Goal: Transaction & Acquisition: Purchase product/service

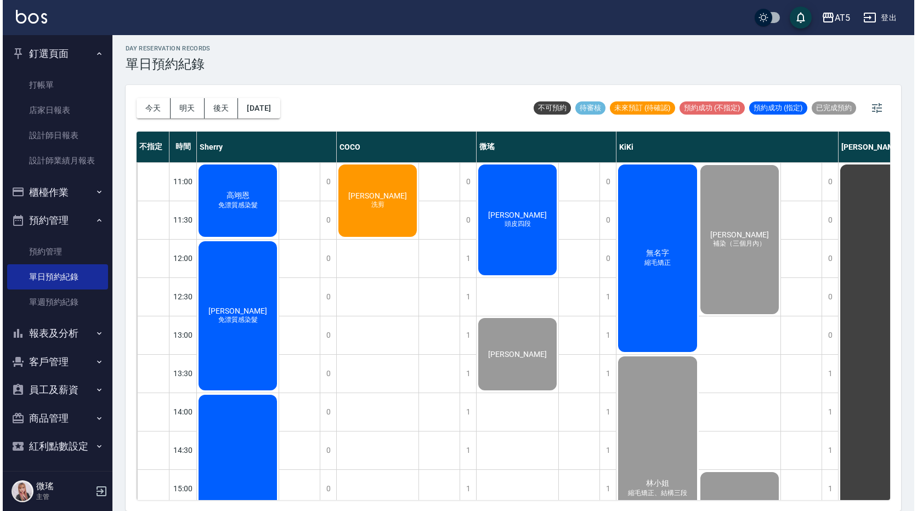
scroll to position [362, 0]
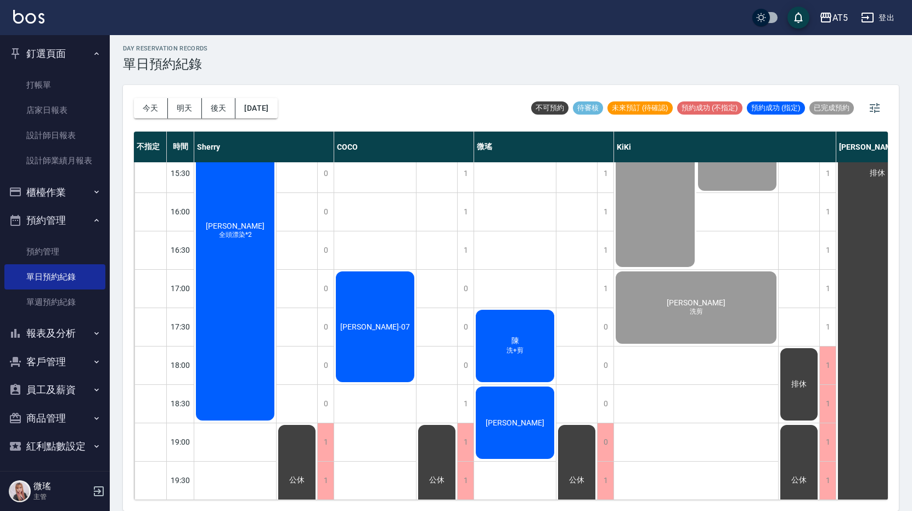
click at [526, 349] on div "陳 洗+剪" at bounding box center [515, 346] width 82 height 76
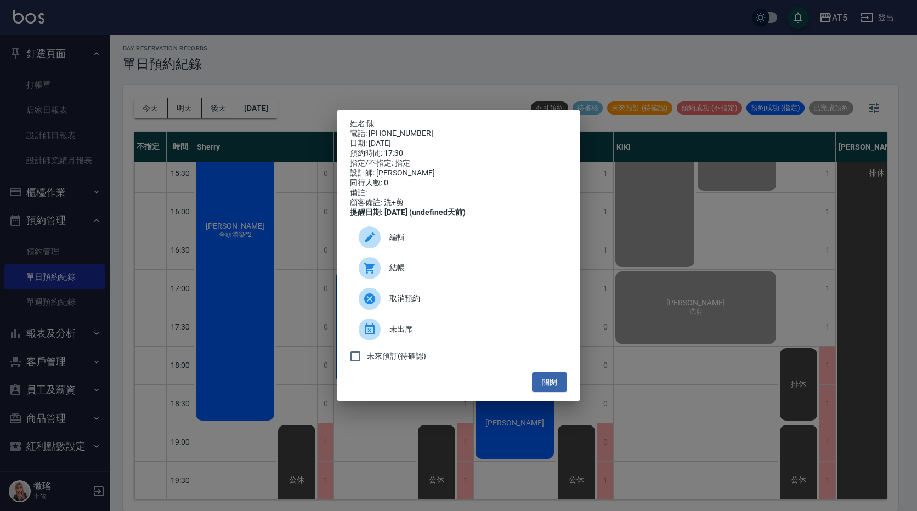
click at [426, 271] on span "結帳" at bounding box center [473, 268] width 169 height 12
click at [549, 387] on button "關閉" at bounding box center [549, 382] width 35 height 20
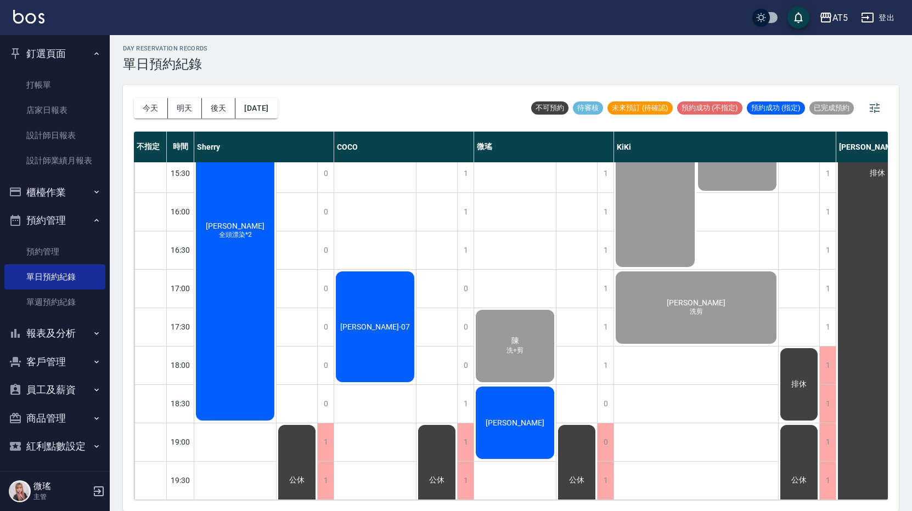
click at [521, 427] on div "[PERSON_NAME]" at bounding box center [515, 423] width 82 height 76
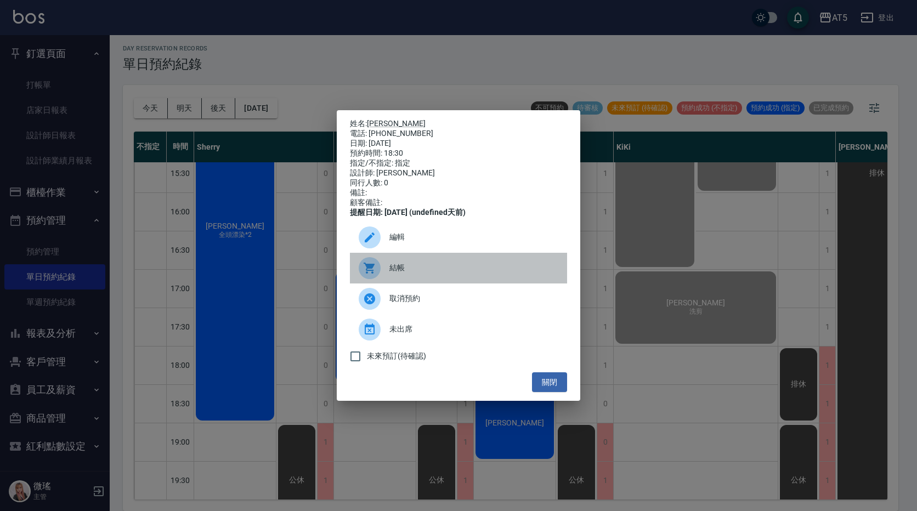
click at [387, 272] on div at bounding box center [374, 268] width 31 height 22
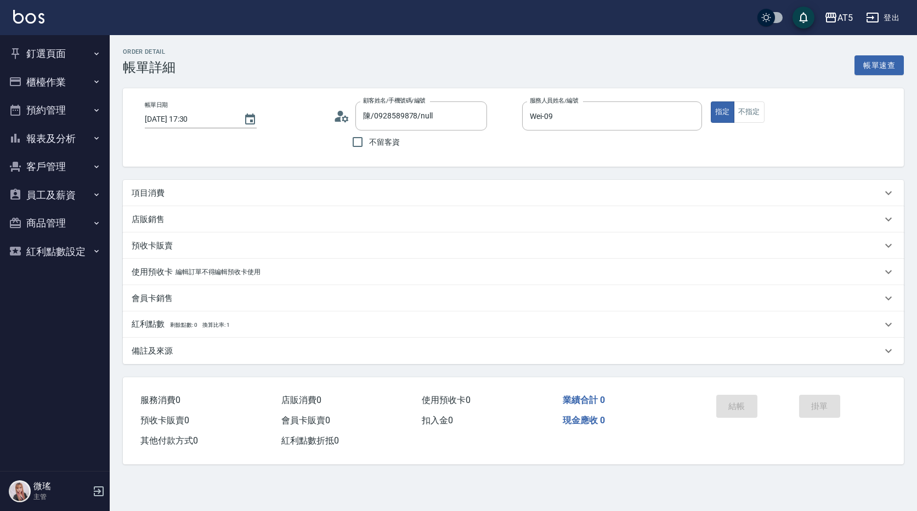
click at [151, 190] on p "項目消費" at bounding box center [148, 194] width 33 height 12
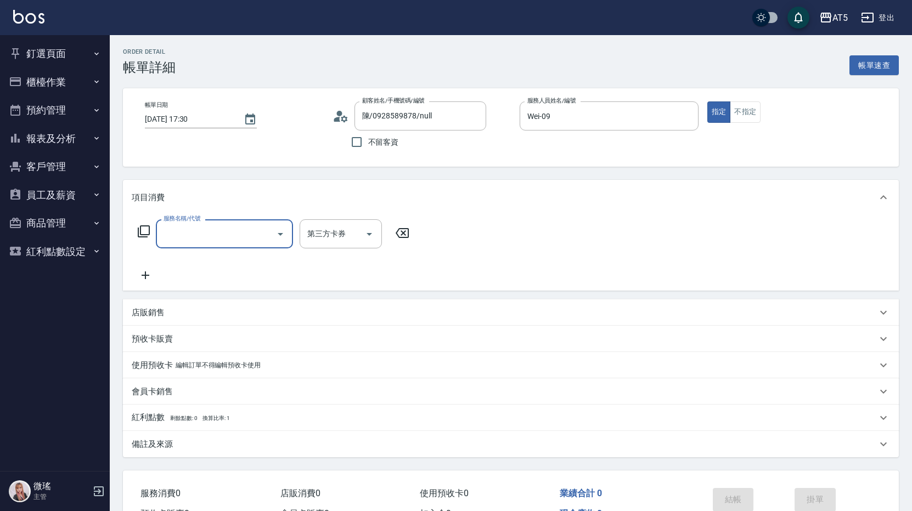
click at [180, 231] on input "服務名稱/代號" at bounding box center [216, 233] width 111 height 19
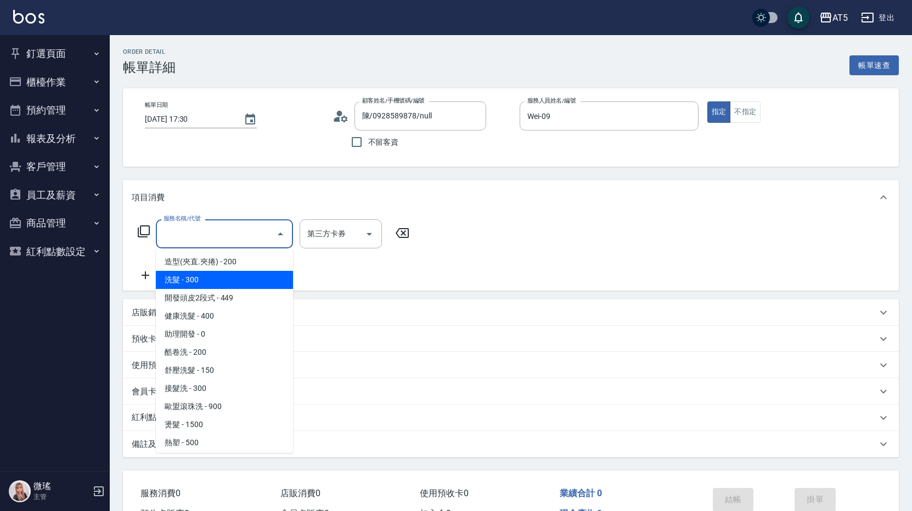
click at [200, 276] on span "洗髮 - 300" at bounding box center [224, 280] width 137 height 18
type input "洗髮(201)"
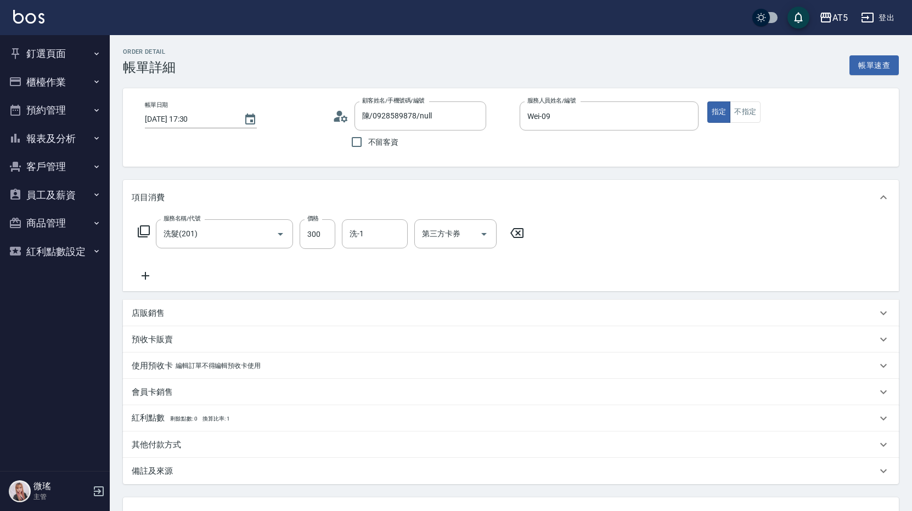
click at [148, 277] on icon at bounding box center [145, 275] width 27 height 13
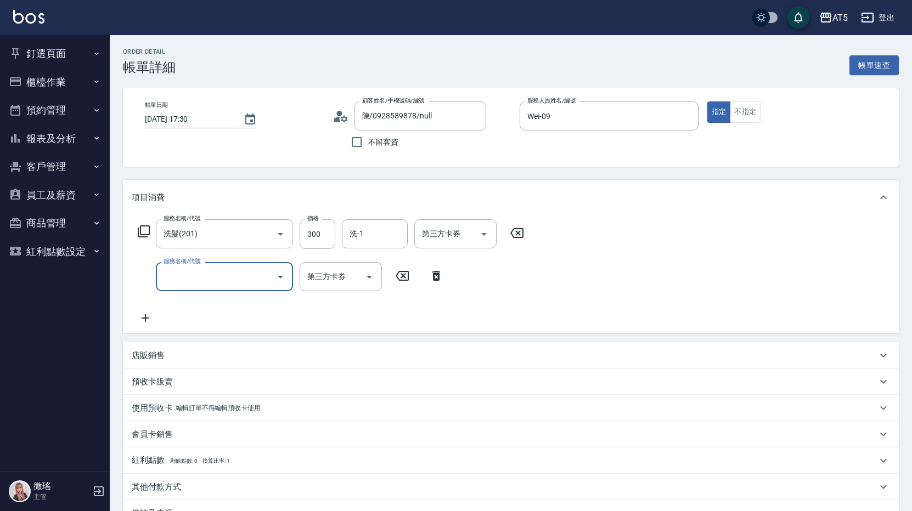
click at [185, 272] on input "服務名稱/代號" at bounding box center [216, 276] width 111 height 19
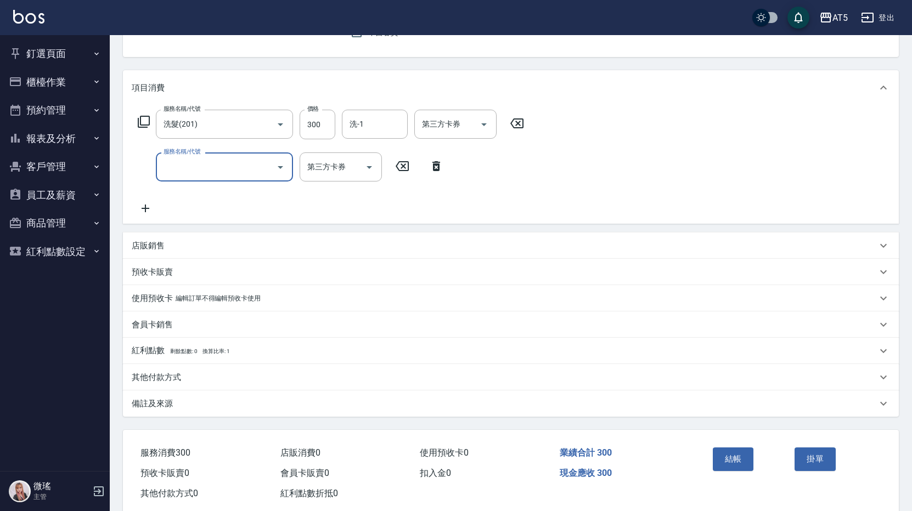
scroll to position [134, 0]
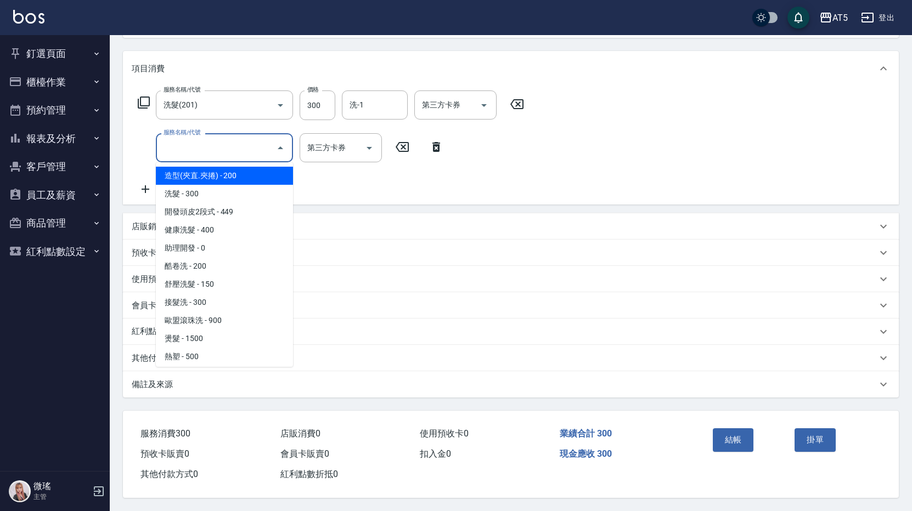
click at [204, 145] on input "服務名稱/代號" at bounding box center [216, 147] width 111 height 19
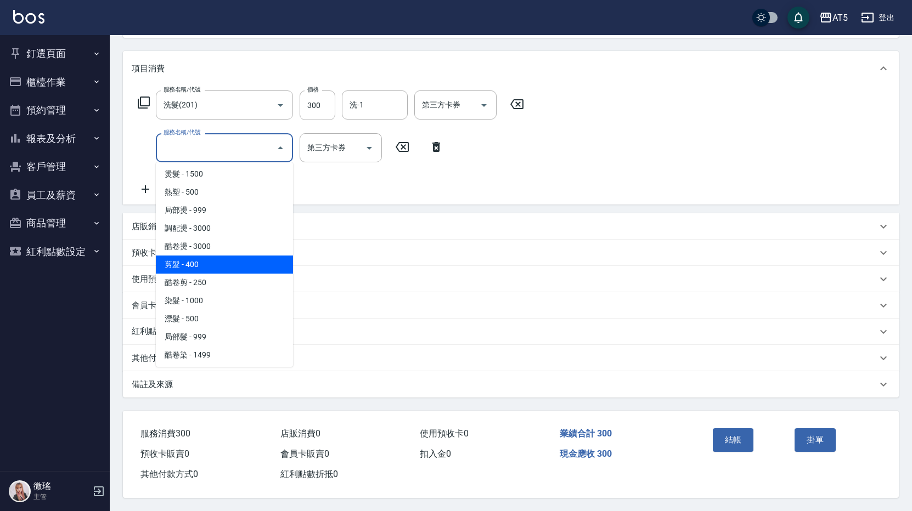
click at [238, 256] on span "剪髮 - 400" at bounding box center [224, 265] width 137 height 18
type input "70"
type input "剪髮(401)"
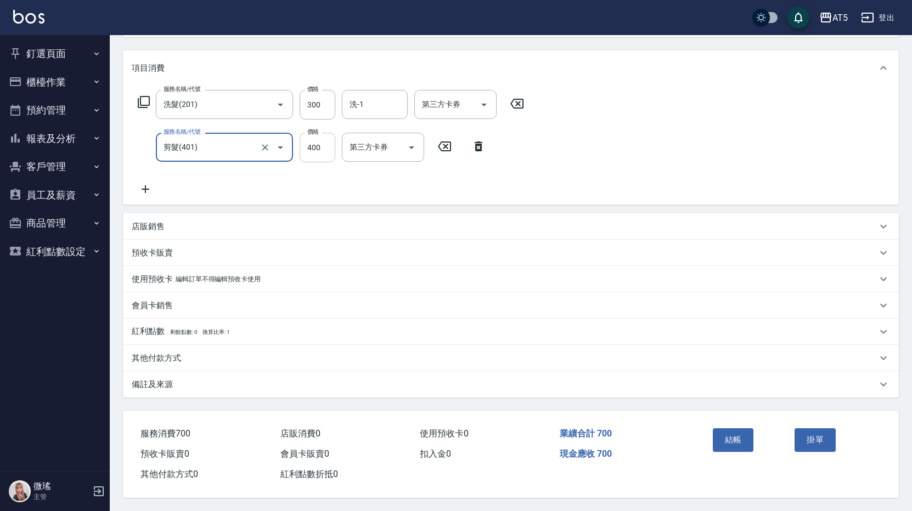
click at [323, 147] on input "400" at bounding box center [318, 148] width 36 height 30
type input "30"
type input "500"
type input "80"
type input "500"
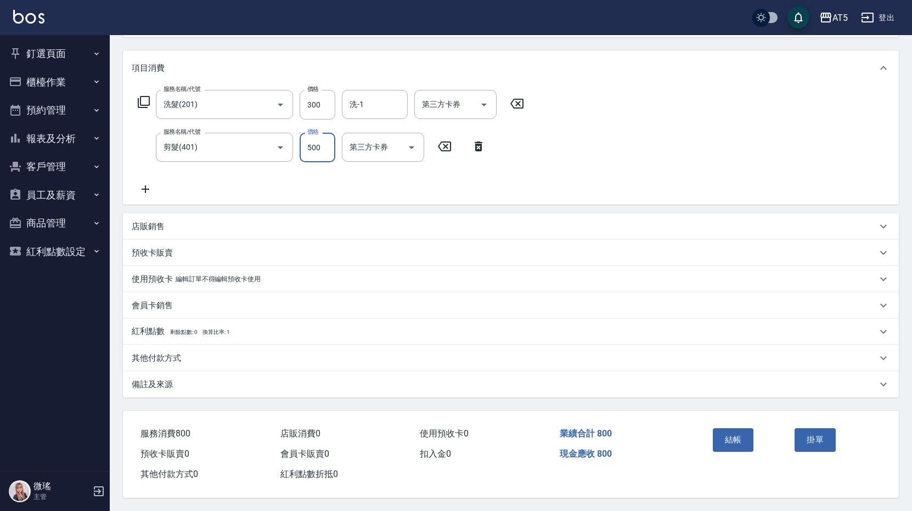
click at [242, 174] on div "服務名稱/代號 洗髮(201) 服務名稱/代號 價格 300 價格 洗-1 洗-1 第三方卡券 第三方卡券 服務名稱/代號 剪髮(401) 服務名稱/代號 價…" at bounding box center [331, 143] width 399 height 106
click at [141, 382] on p "備註及來源" at bounding box center [152, 385] width 41 height 12
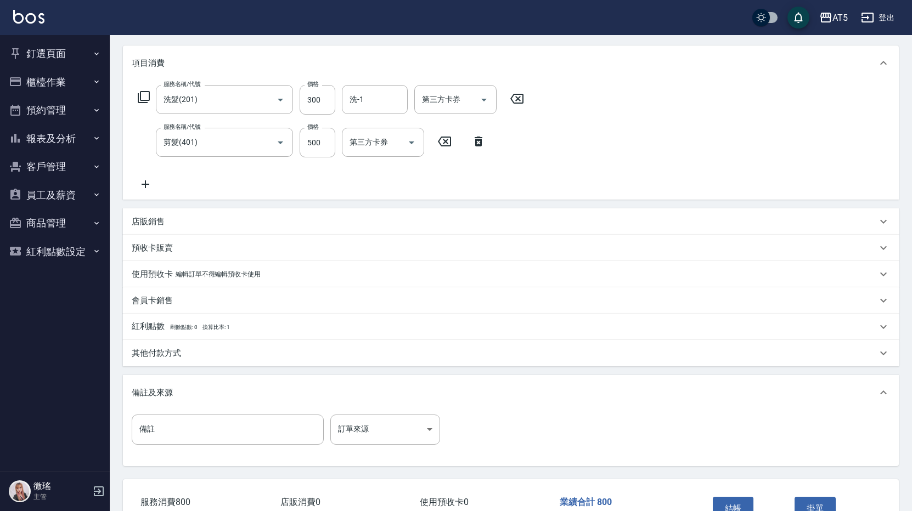
scroll to position [205, 0]
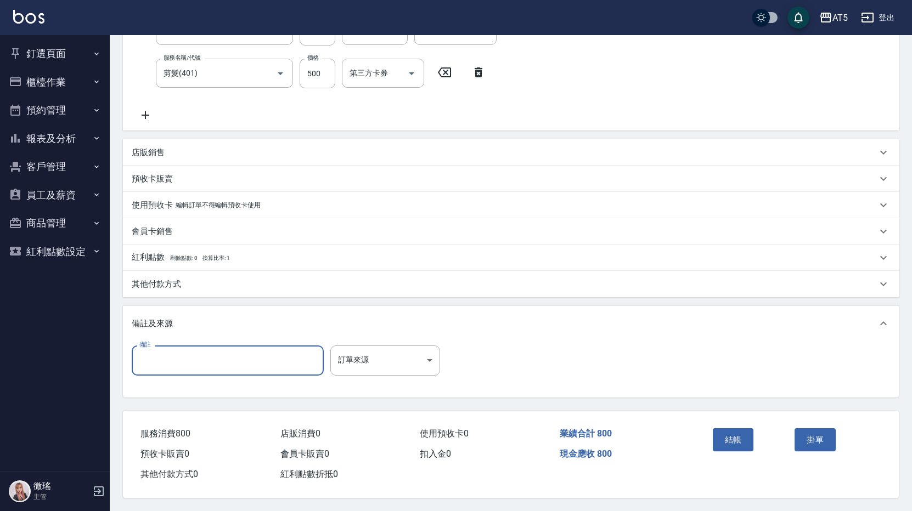
click at [155, 362] on input "備註" at bounding box center [228, 361] width 192 height 30
type input "舊店養貓"
click at [739, 444] on button "結帳" at bounding box center [733, 439] width 41 height 23
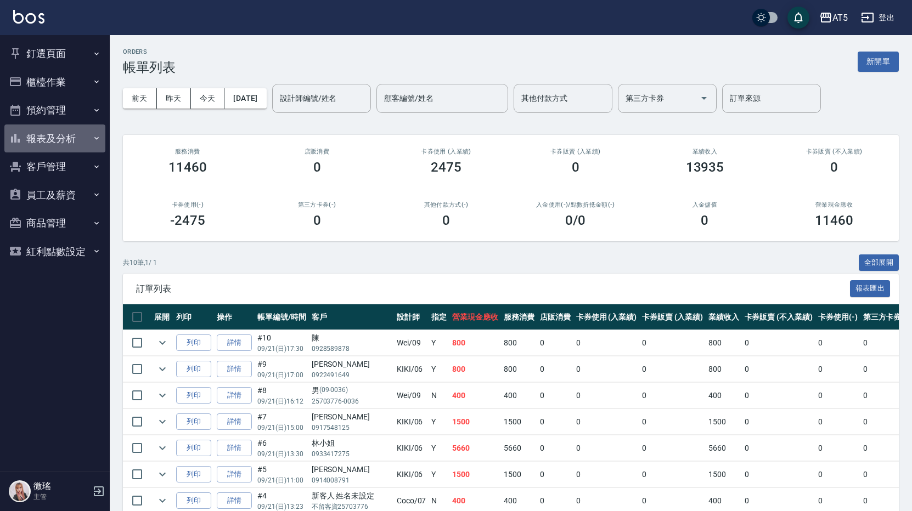
click at [58, 136] on button "報表及分析" at bounding box center [54, 139] width 101 height 29
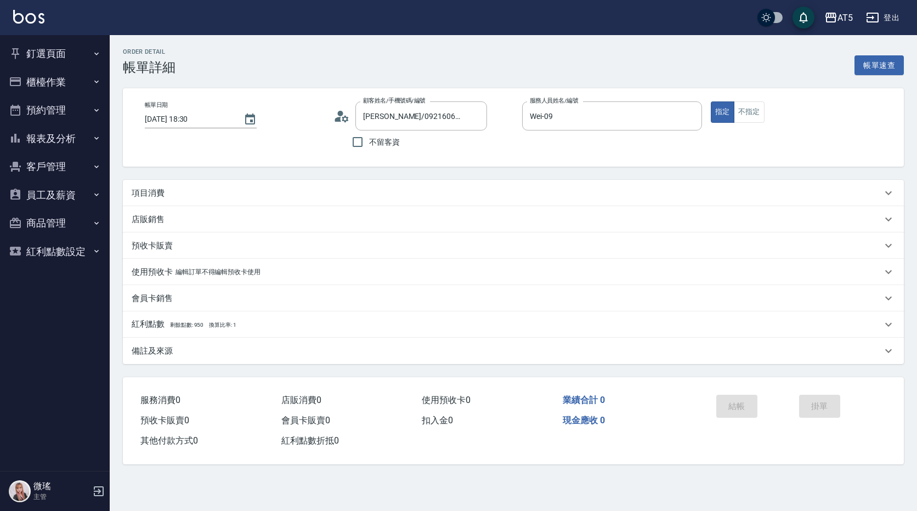
click at [166, 196] on div "項目消費" at bounding box center [507, 194] width 750 height 12
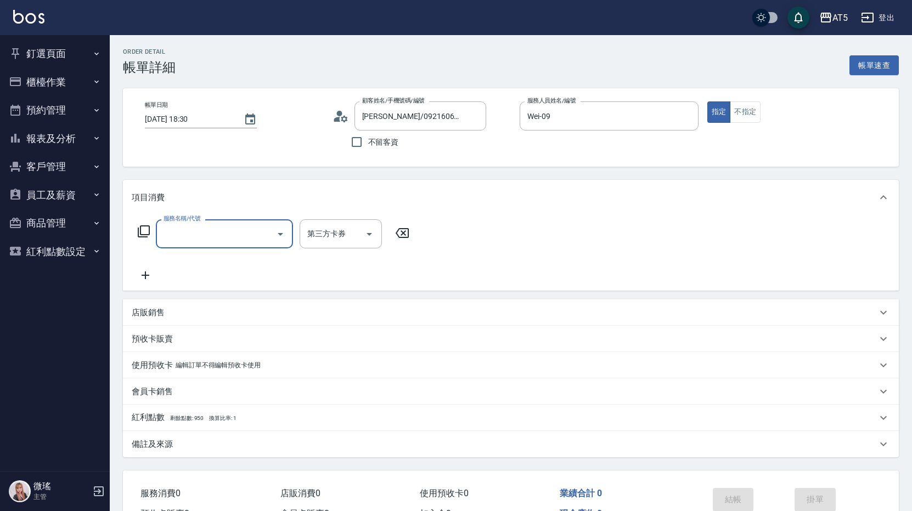
click at [201, 236] on input "服務名稱/代號" at bounding box center [216, 233] width 111 height 19
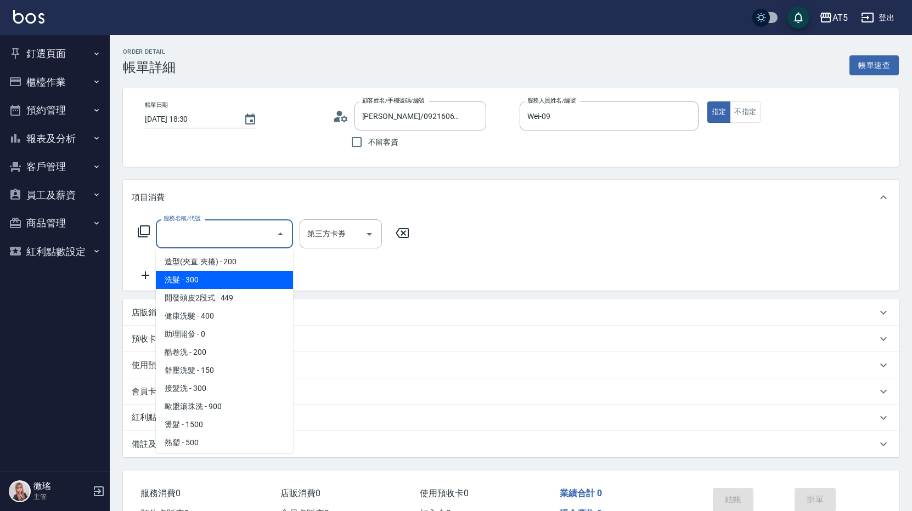
click at [246, 276] on span "洗髮 - 300" at bounding box center [224, 280] width 137 height 18
type input "洗髮(201)"
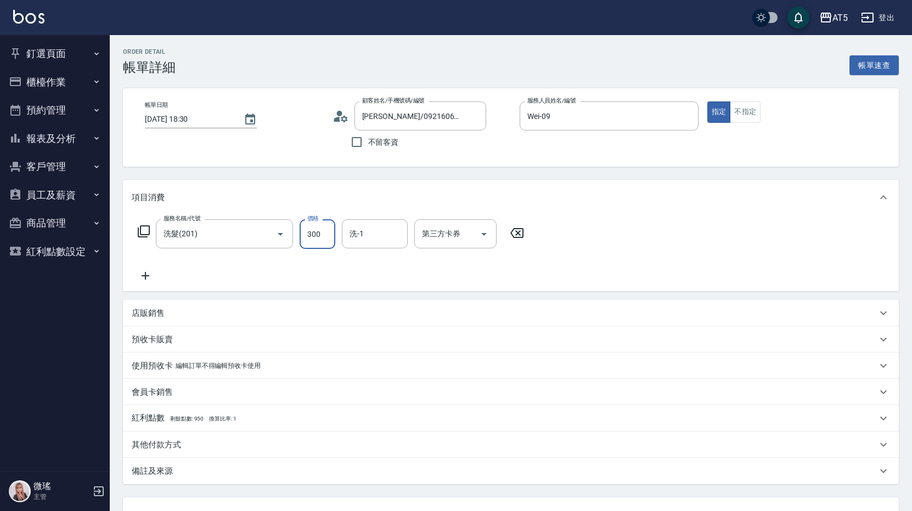
click at [321, 227] on input "300" at bounding box center [318, 234] width 36 height 30
type input "0"
type input "40"
type input "400"
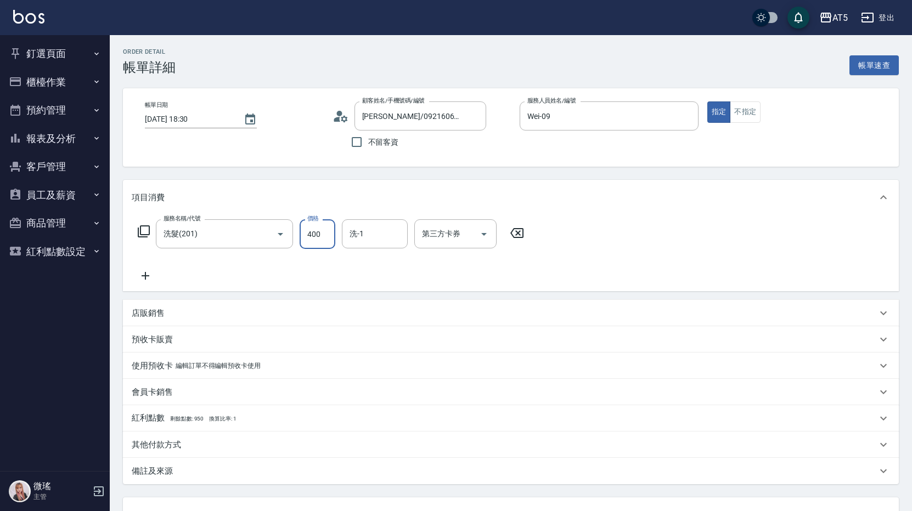
click at [295, 252] on div "服務名稱/代號 洗髮(201) 服務名稱/代號 價格 400 價格 洗-1 洗-1 第三方卡券 第三方卡券" at bounding box center [331, 250] width 399 height 63
drag, startPoint x: 295, startPoint y: 252, endPoint x: 173, endPoint y: 260, distance: 122.0
click at [173, 260] on div "服務名稱/代號 洗髮(201) 服務名稱/代號 價格 400 價格 洗-1 洗-1 第三方卡券 第三方卡券" at bounding box center [331, 250] width 399 height 63
click at [151, 271] on icon at bounding box center [145, 275] width 27 height 13
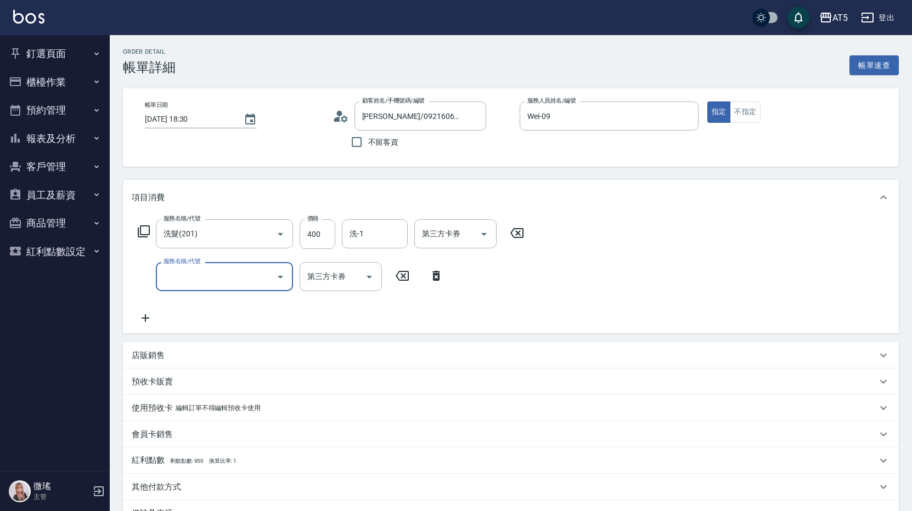
click at [219, 282] on input "服務名稱/代號" at bounding box center [216, 276] width 111 height 19
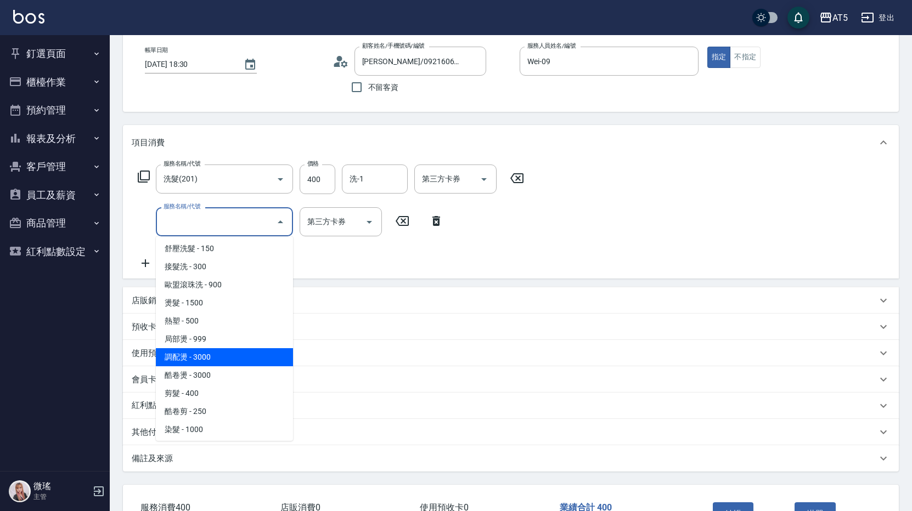
scroll to position [165, 0]
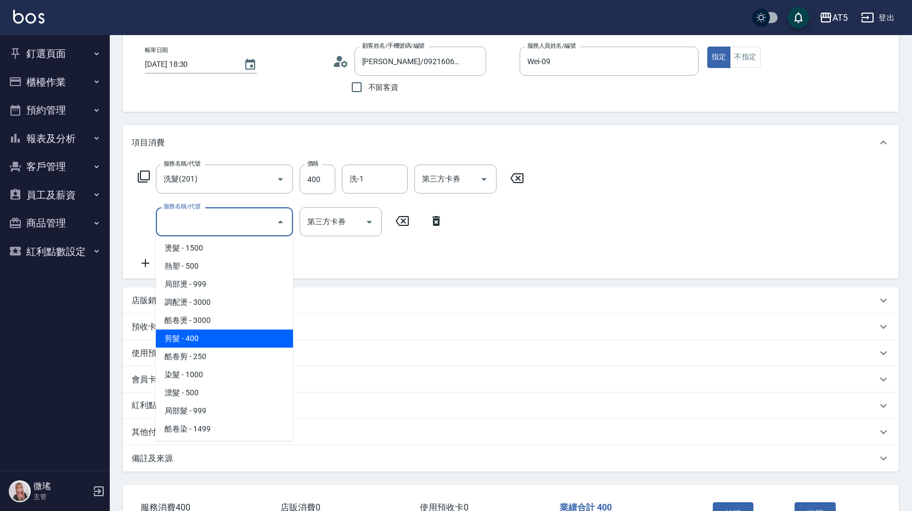
click at [216, 341] on span "剪髮 - 400" at bounding box center [224, 339] width 137 height 18
type input "80"
type input "剪髮(401)"
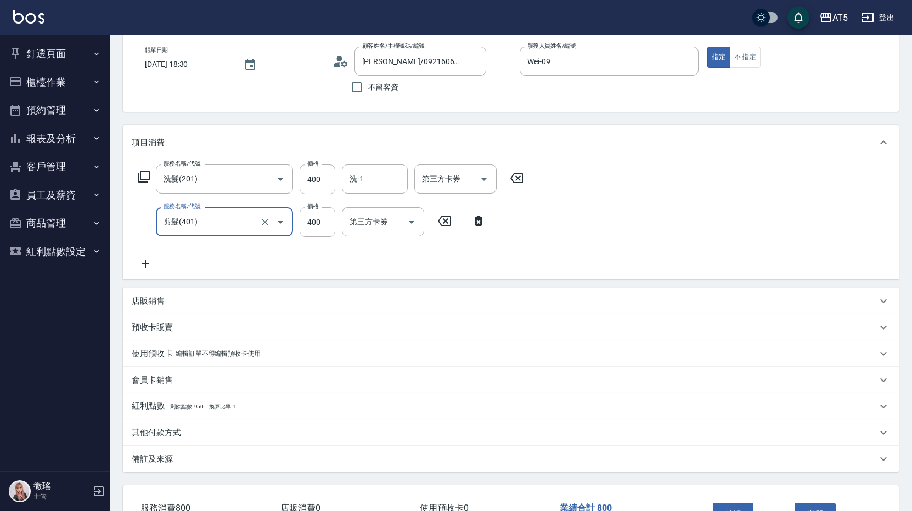
click at [276, 229] on button "Open" at bounding box center [281, 222] width 18 height 18
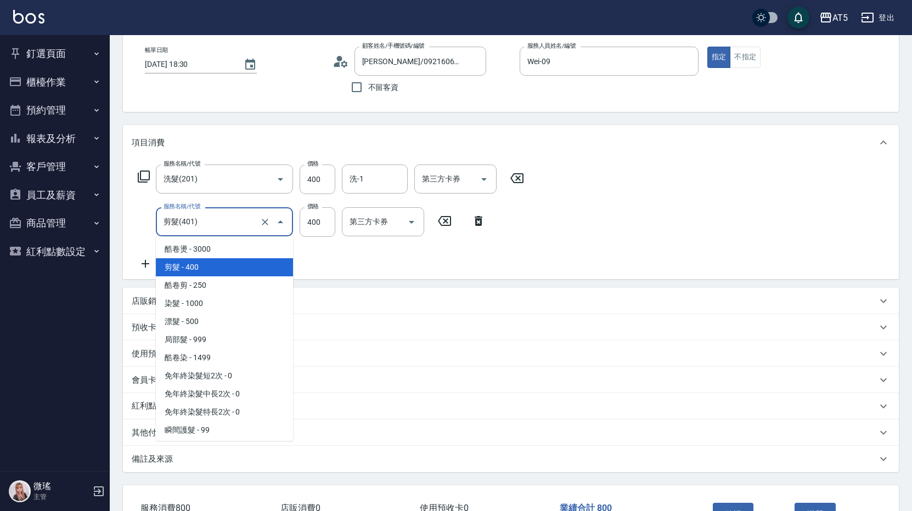
scroll to position [400, 0]
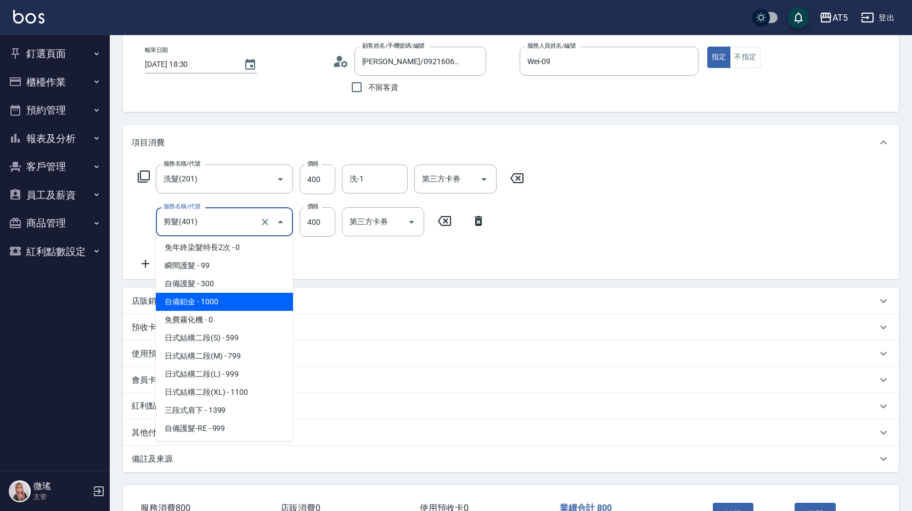
click at [209, 303] on span "自備鉑金 - 1000" at bounding box center [224, 302] width 137 height 18
type input "140"
type input "自備鉑金(602)"
type input "1000"
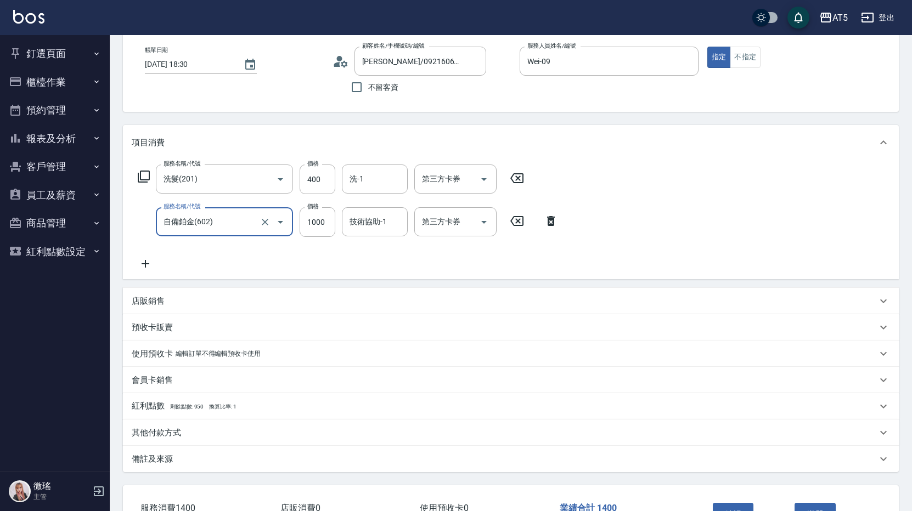
click at [213, 226] on input "自備鉑金(602)" at bounding box center [209, 221] width 97 height 19
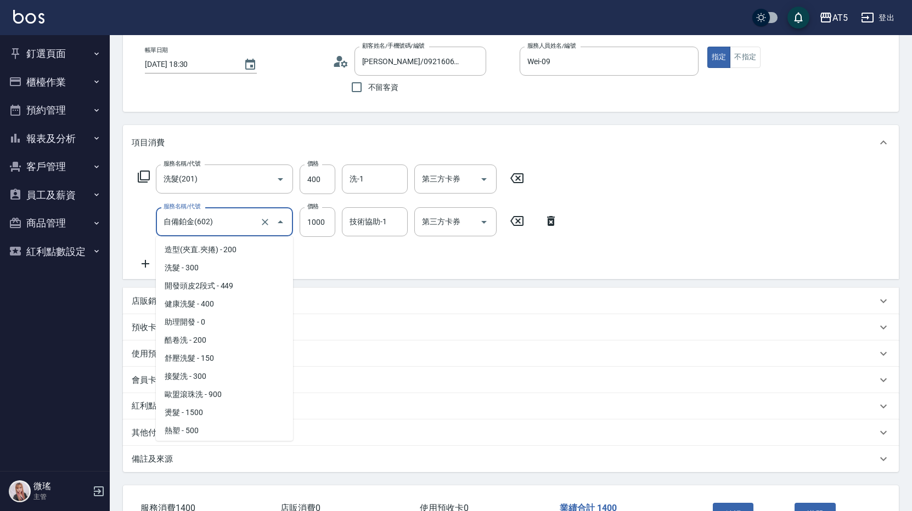
scroll to position [270, 0]
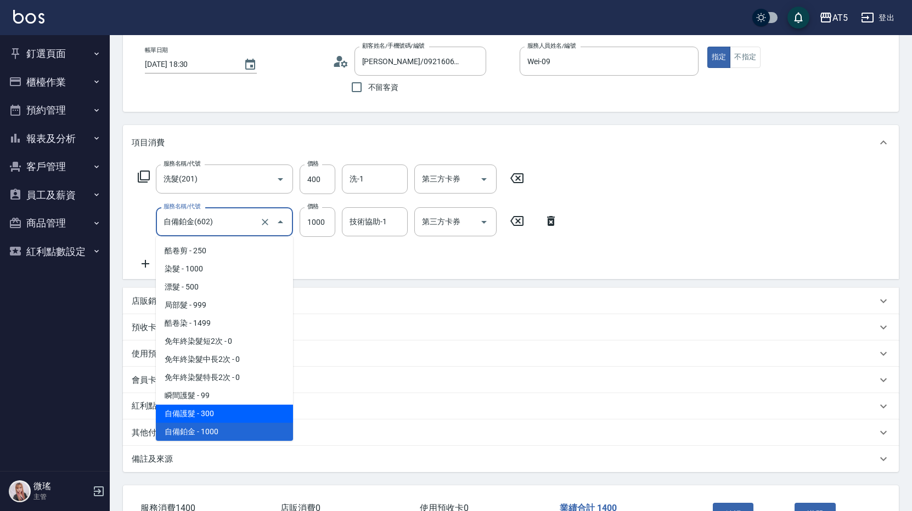
click at [218, 418] on span "自備護髮 - 300" at bounding box center [224, 414] width 137 height 18
type input "70"
type input "自備護髮(601)"
type input "300"
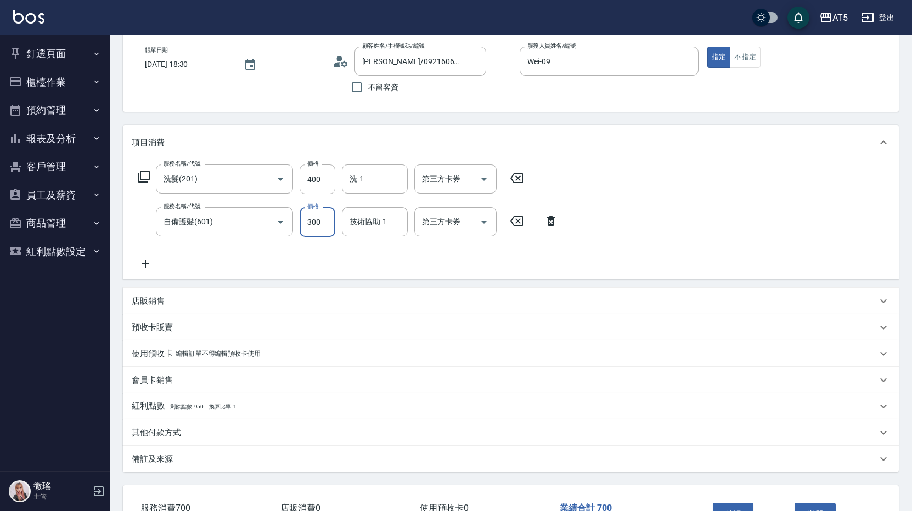
type input "40"
type input "80"
type input "400"
click at [586, 192] on div "服務名稱/代號 洗髮(201) 服務名稱/代號 價格 400 價格 洗-1 洗-1 第三方卡券 第三方卡券 服務名稱/代號 自備護髮(601) 服務名稱/代號…" at bounding box center [511, 219] width 776 height 119
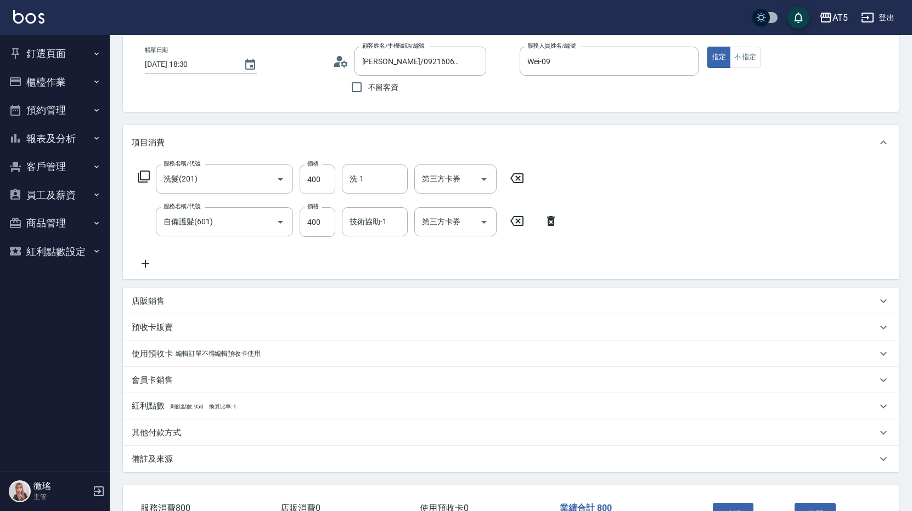
scroll to position [110, 0]
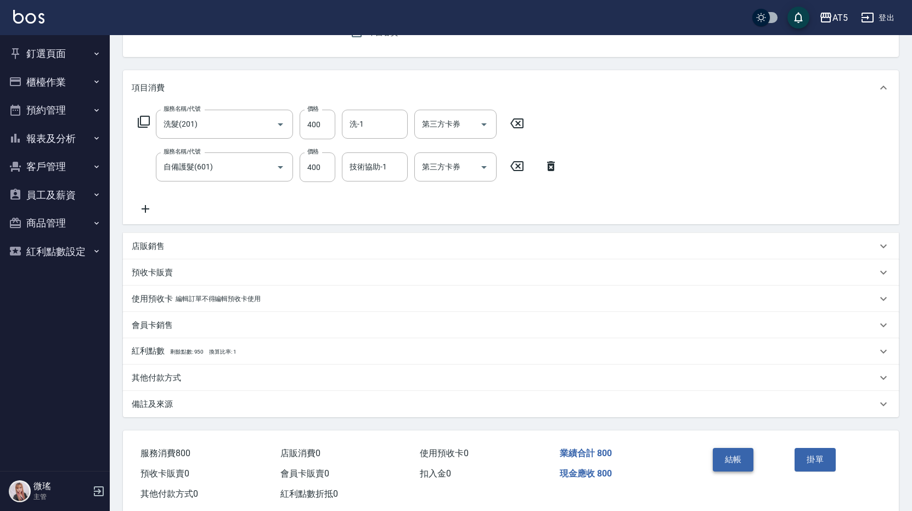
click at [726, 467] on button "結帳" at bounding box center [733, 459] width 41 height 23
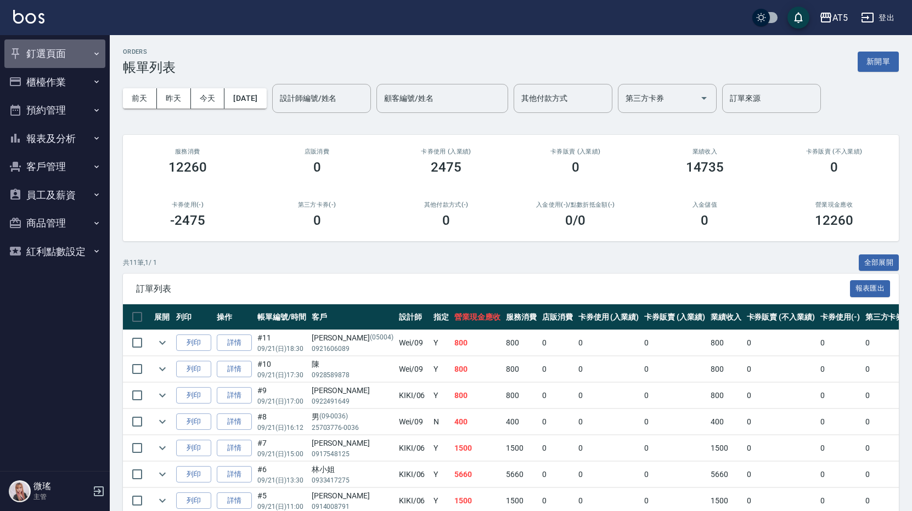
click at [40, 58] on button "釘選頁面" at bounding box center [54, 53] width 101 height 29
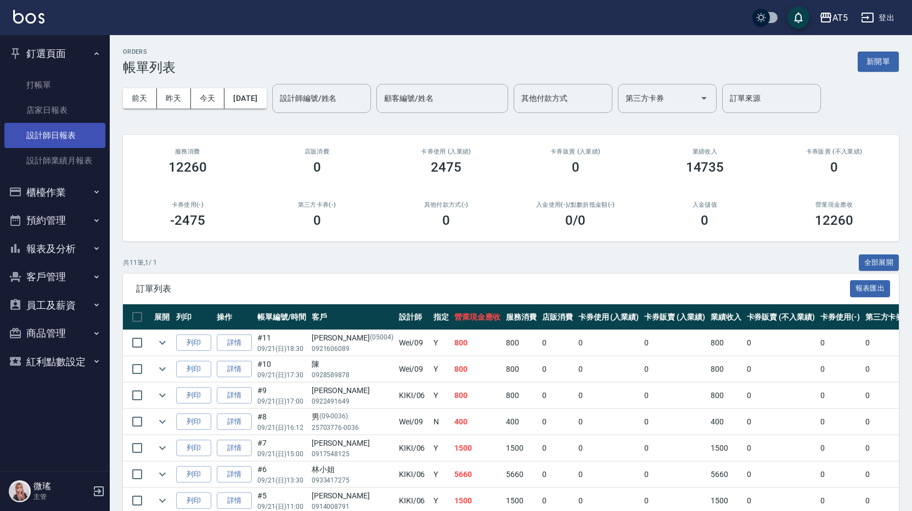
click at [52, 144] on link "設計師日報表" at bounding box center [54, 135] width 101 height 25
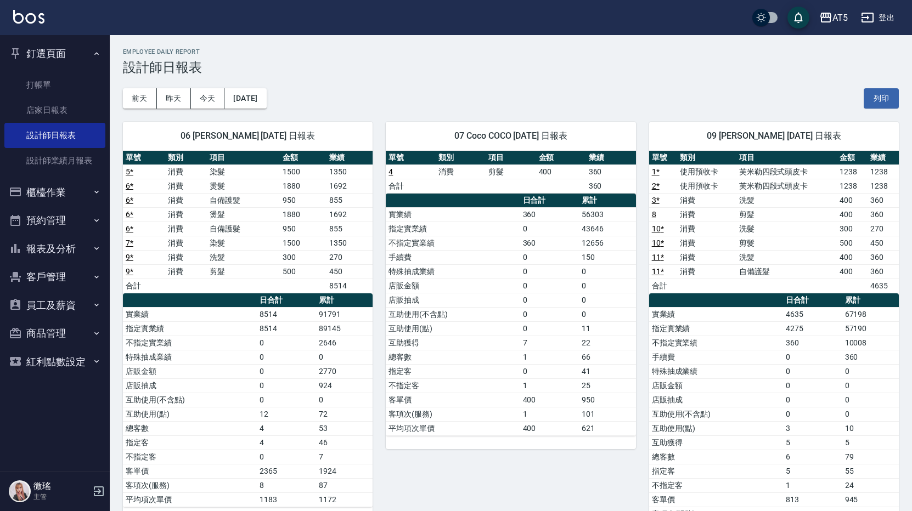
scroll to position [51, 0]
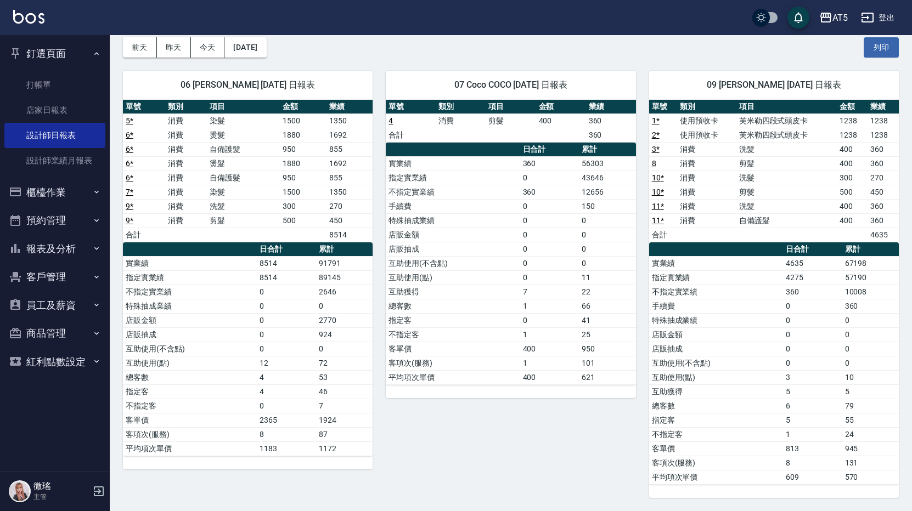
click at [608, 422] on div "07 Coco COCO 09/21/2025 日報表 單號 類別 項目 金額 業績 4 消費 剪髮 400 360 合計 360 日合計 累計 實業績 36…" at bounding box center [503, 278] width 263 height 441
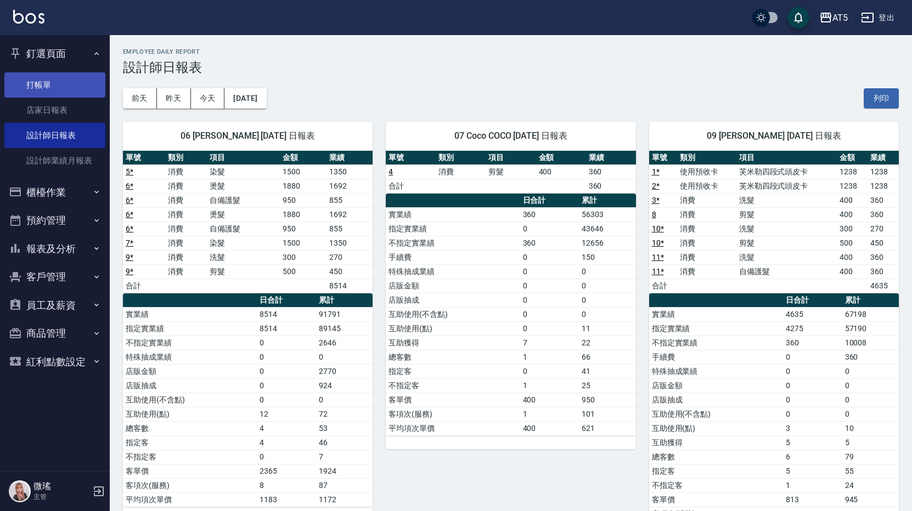
click at [44, 84] on link "打帳單" at bounding box center [54, 84] width 101 height 25
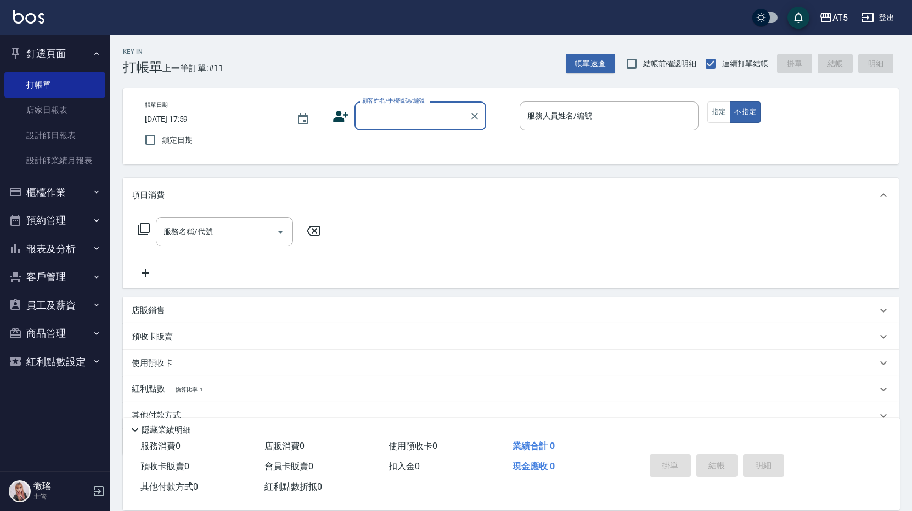
click at [54, 278] on button "客戶管理" at bounding box center [54, 277] width 101 height 29
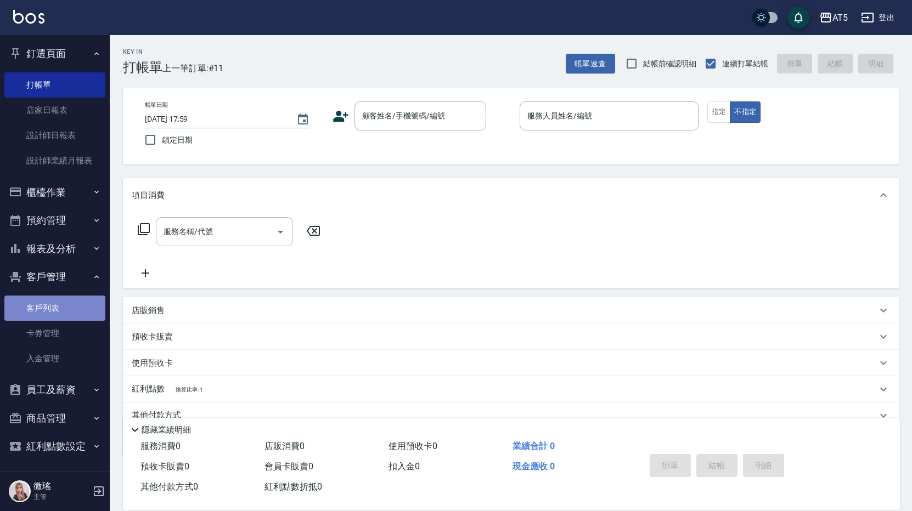
click at [59, 311] on link "客戶列表" at bounding box center [54, 308] width 101 height 25
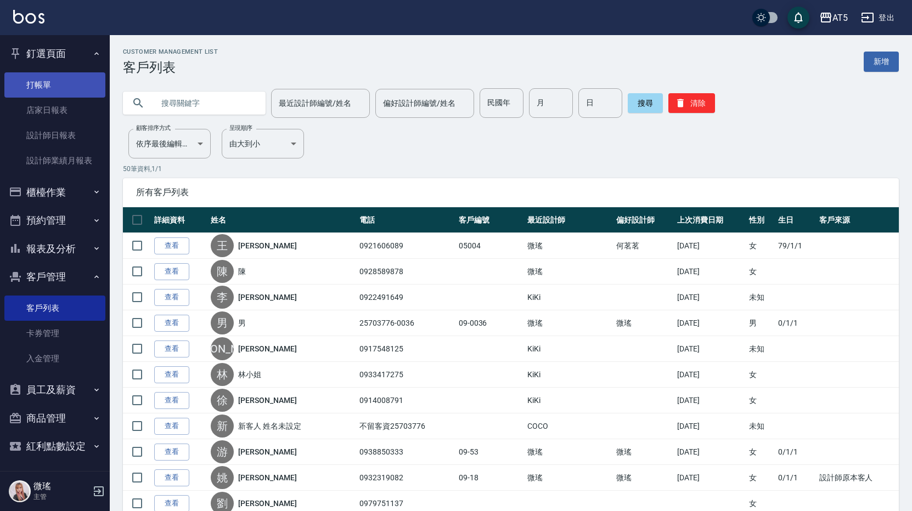
click at [52, 91] on link "打帳單" at bounding box center [54, 84] width 101 height 25
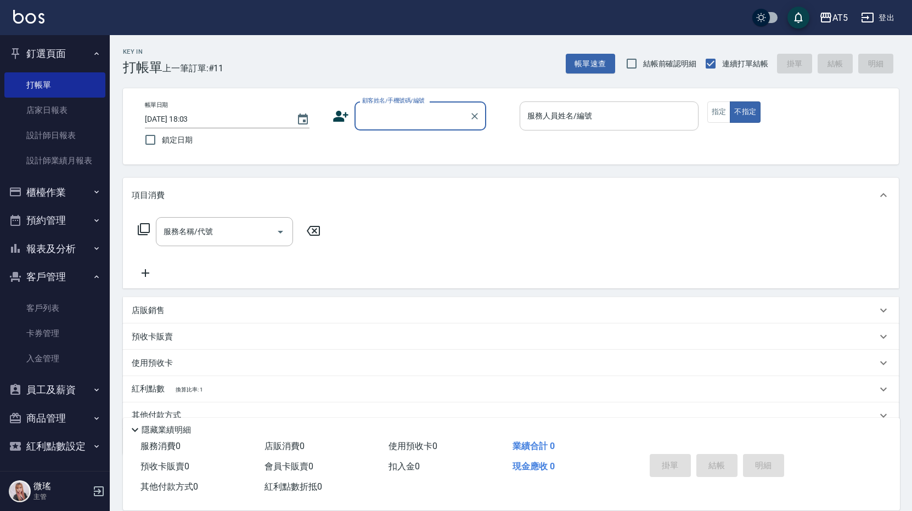
click at [626, 116] on input "服務人員姓名/編號" at bounding box center [608, 115] width 169 height 19
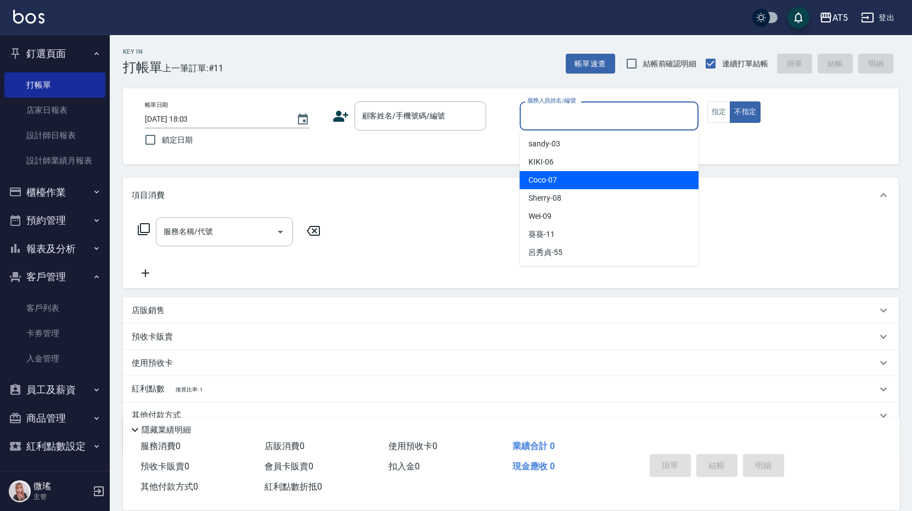
click at [615, 181] on div "Coco -07" at bounding box center [608, 180] width 179 height 18
type input "Coco-07"
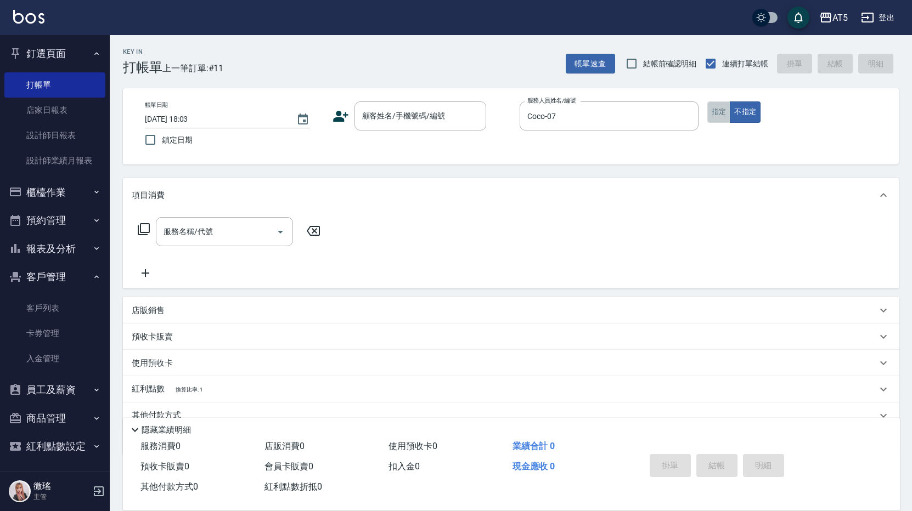
click at [710, 112] on button "指定" at bounding box center [719, 111] width 24 height 21
click at [391, 111] on input "顧客姓名/手機號碼/編號" at bounding box center [411, 115] width 105 height 19
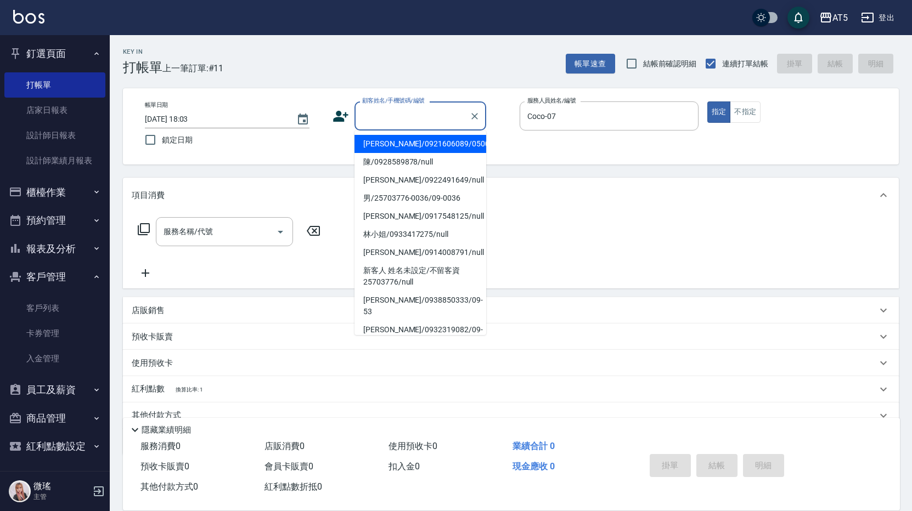
click at [397, 124] on input "顧客姓名/手機號碼/編號" at bounding box center [411, 115] width 105 height 19
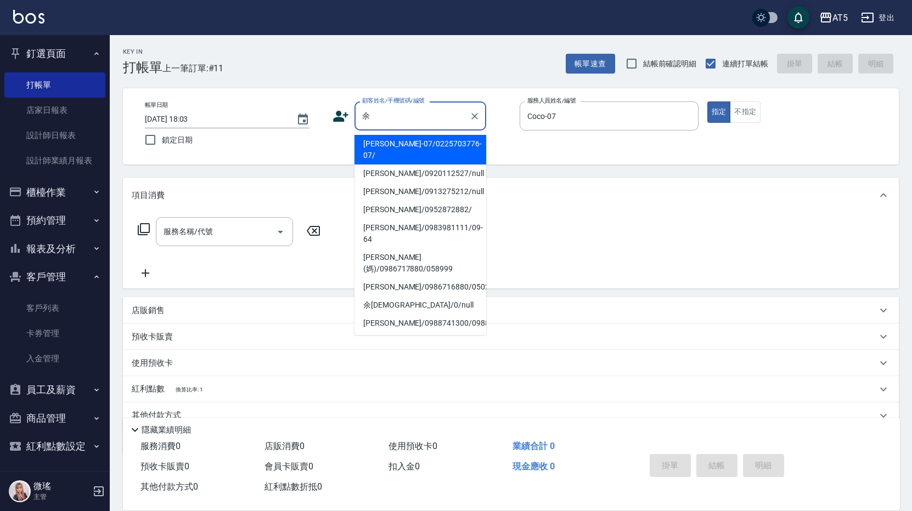
click at [414, 143] on li "余珮瑜-07/0225703776-07/" at bounding box center [420, 150] width 132 height 30
type input "余珮瑜-07/0225703776-07/"
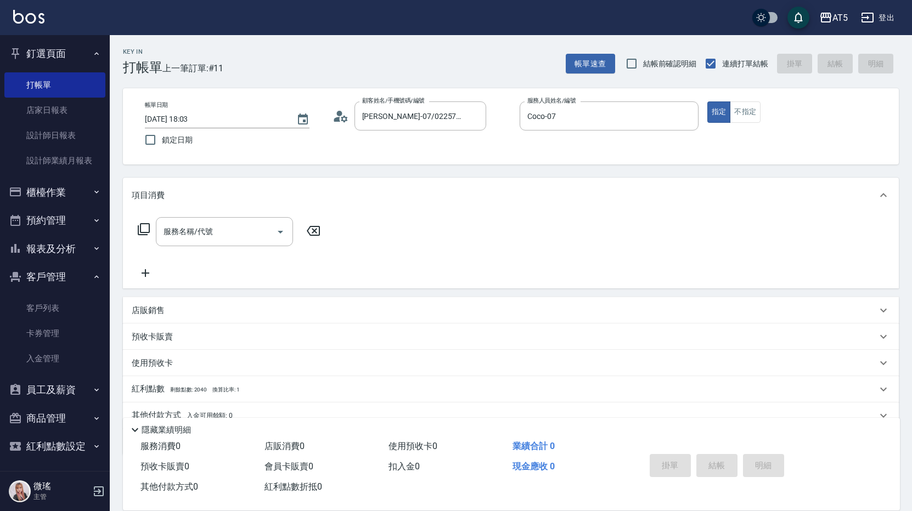
click at [147, 230] on icon at bounding box center [143, 229] width 13 height 13
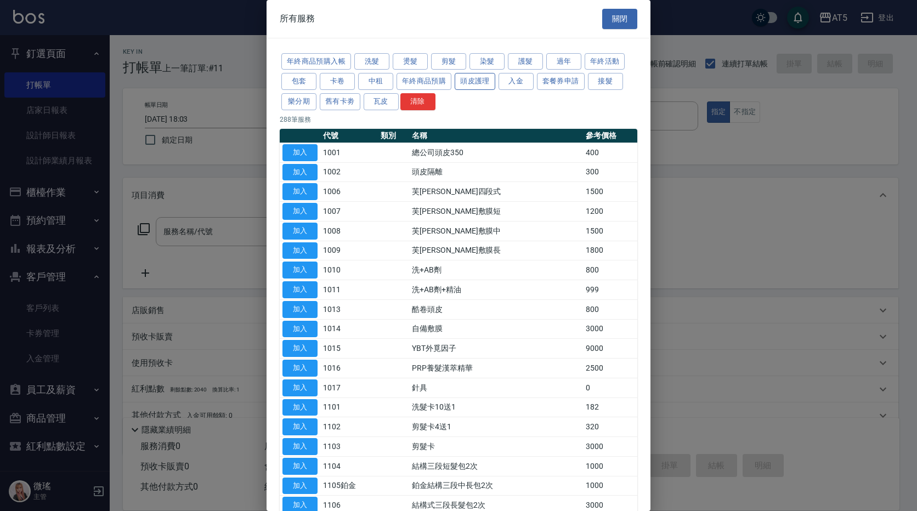
click at [483, 77] on button "頭皮護理" at bounding box center [475, 81] width 41 height 17
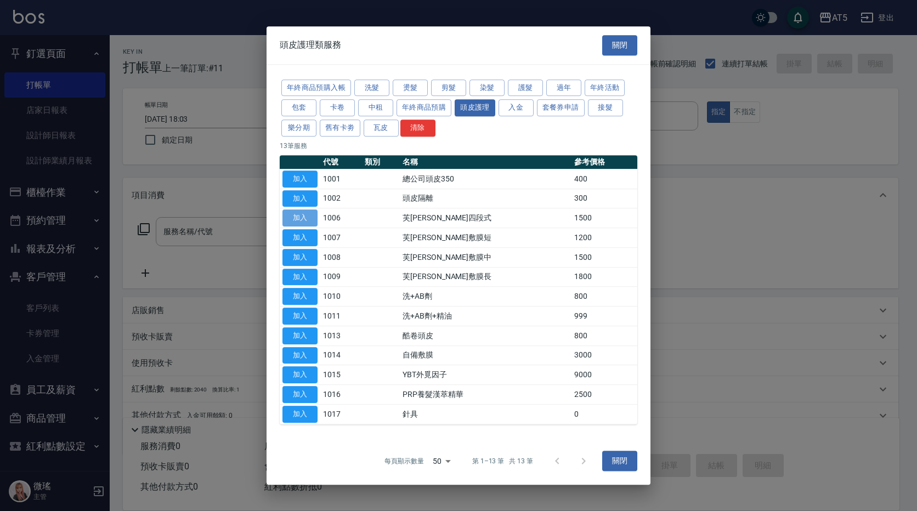
click at [313, 219] on button "加入" at bounding box center [300, 218] width 35 height 17
type input "芙米勒四段式(1006)"
type input "150"
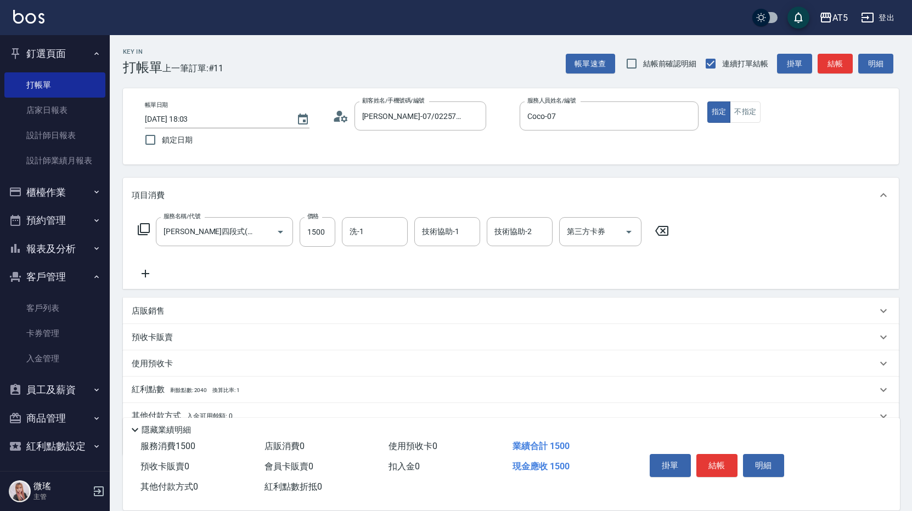
click at [149, 303] on div "店販銷售" at bounding box center [511, 311] width 776 height 26
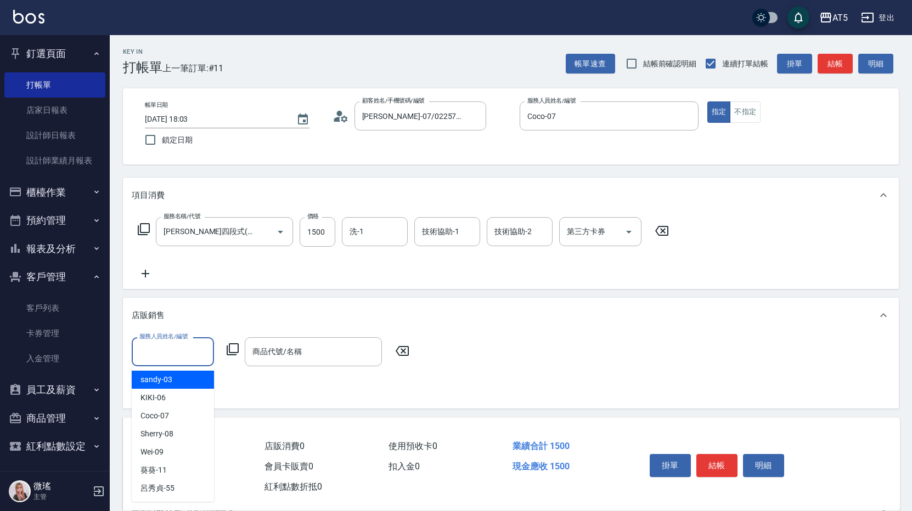
click at [182, 355] on input "服務人員姓名/編號" at bounding box center [173, 351] width 72 height 19
click at [159, 419] on span "Coco -07" at bounding box center [154, 416] width 29 height 12
type input "Coco-07"
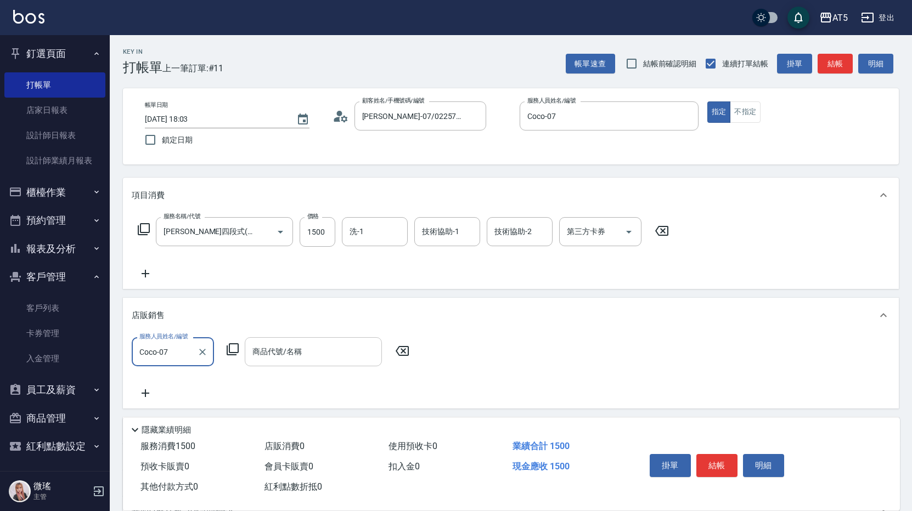
click at [291, 360] on input "商品代號/名稱" at bounding box center [313, 351] width 127 height 19
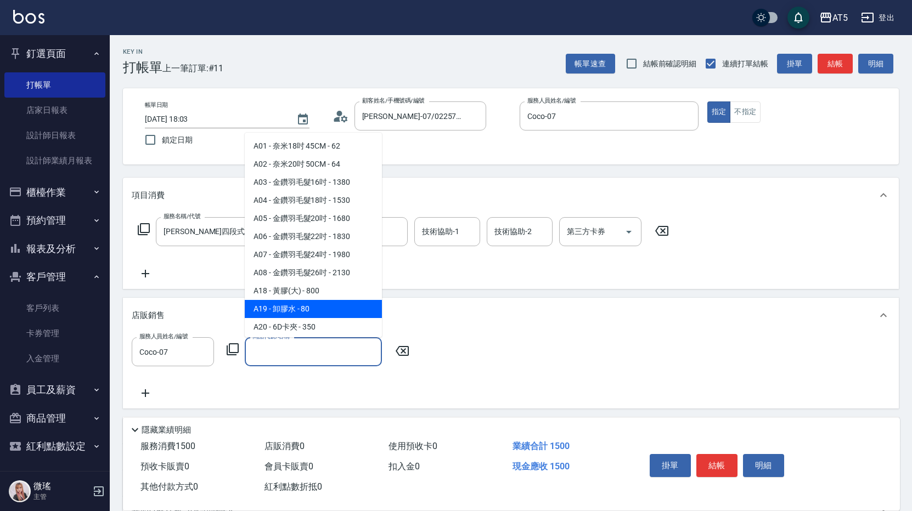
click at [234, 350] on icon at bounding box center [232, 349] width 13 height 13
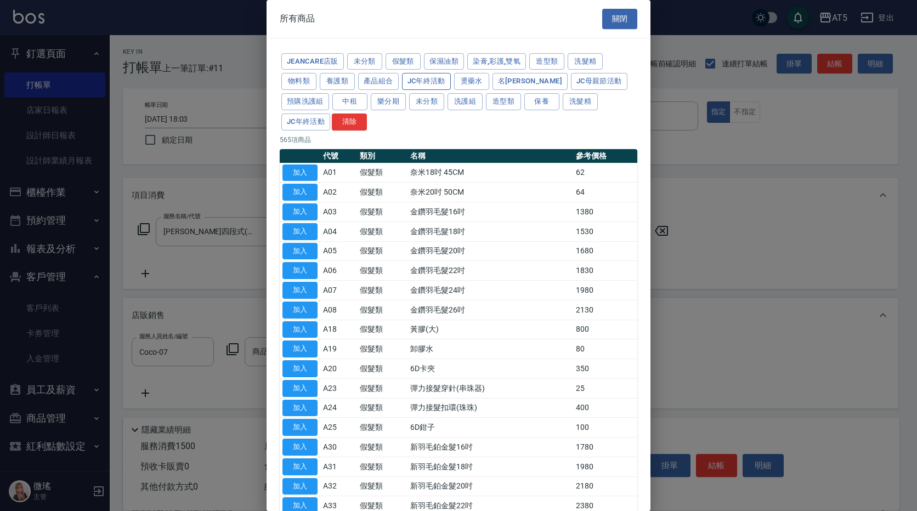
click at [436, 82] on button "JC年終活動" at bounding box center [426, 81] width 49 height 17
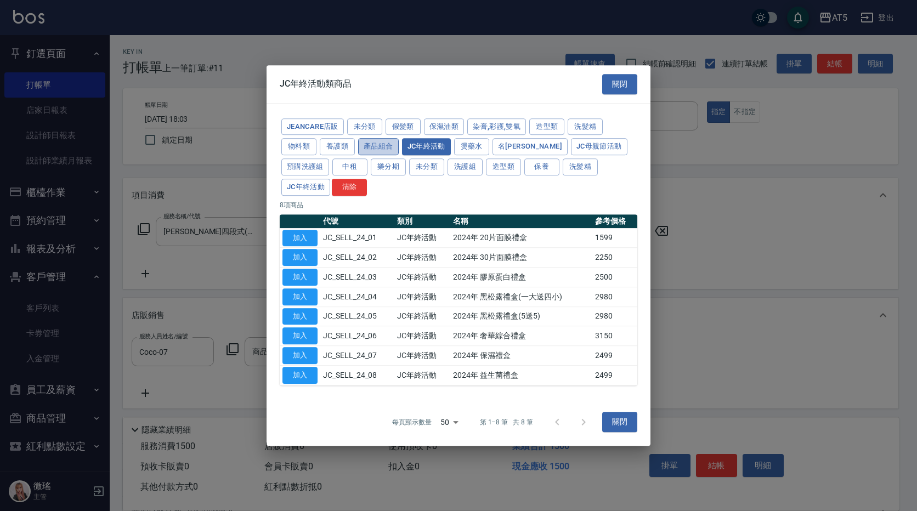
click at [379, 143] on button "產品組合" at bounding box center [378, 146] width 41 height 17
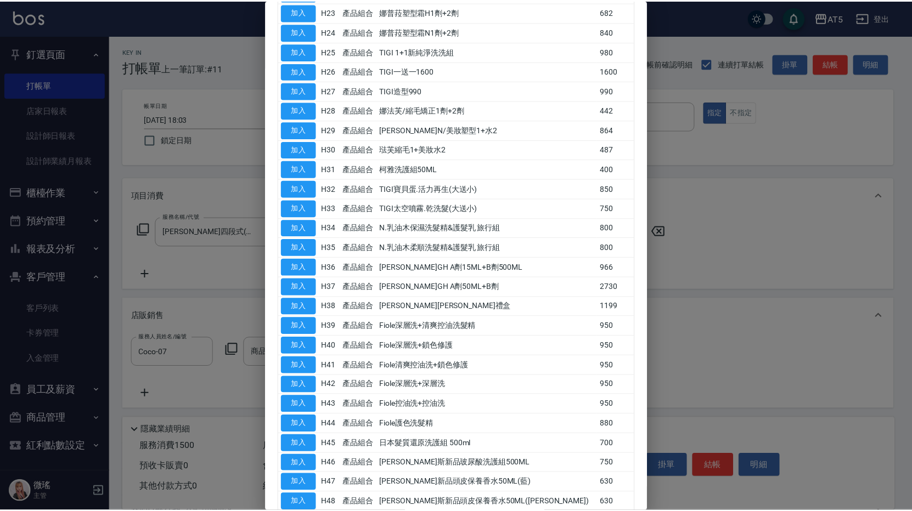
scroll to position [614, 0]
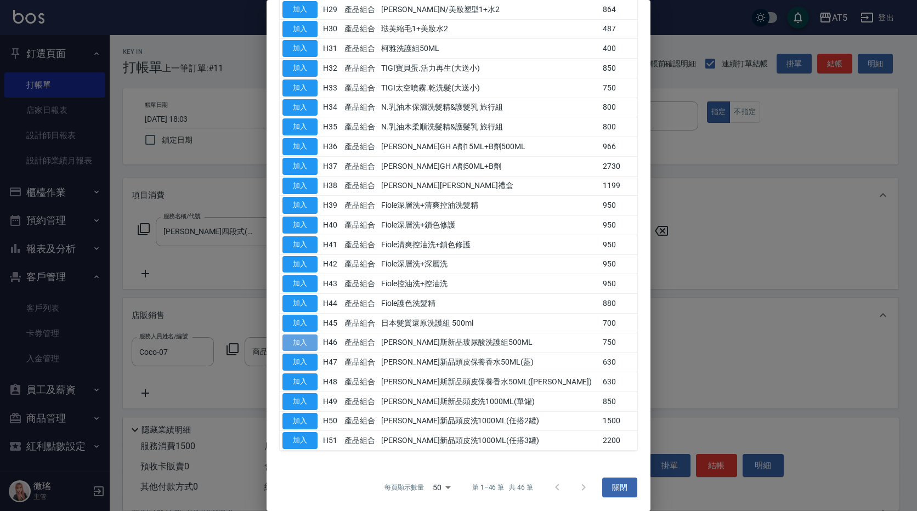
click at [306, 346] on button "加入" at bounding box center [300, 343] width 35 height 17
type input "喬娜斯新品玻尿酸洗護組500ML"
type input "220"
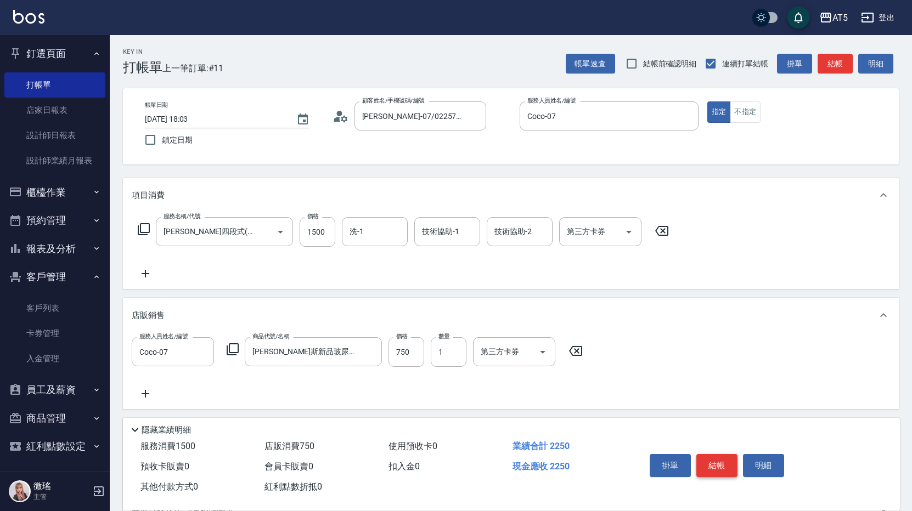
click at [724, 465] on button "結帳" at bounding box center [716, 465] width 41 height 23
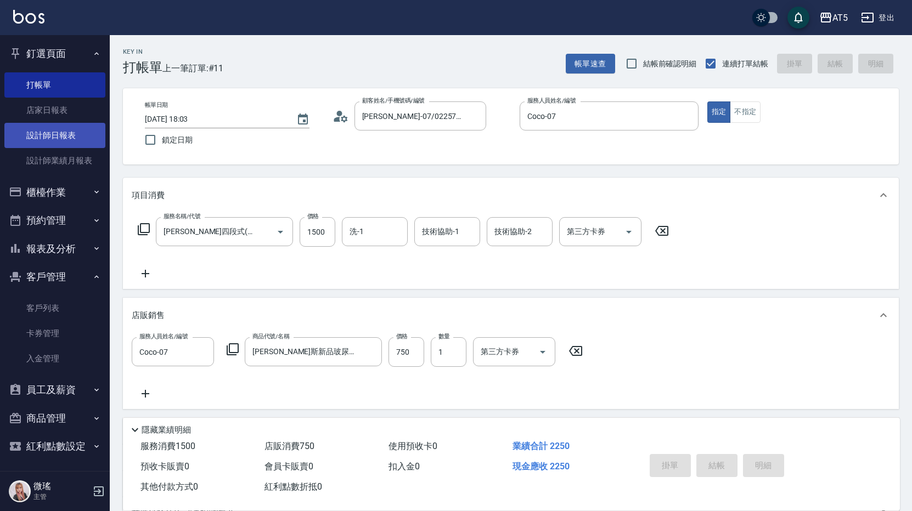
type input "2025/09/21 18:15"
type input "0"
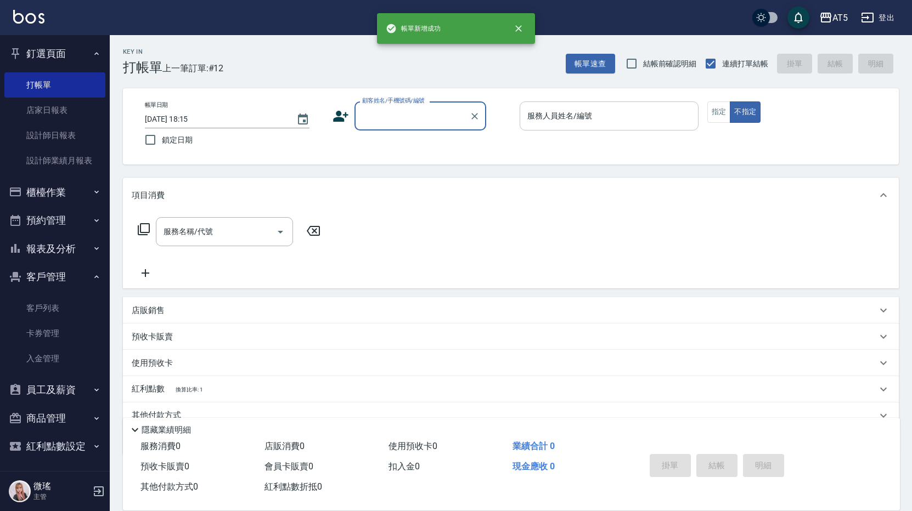
click at [594, 115] on input "服務人員姓名/編號" at bounding box center [608, 115] width 169 height 19
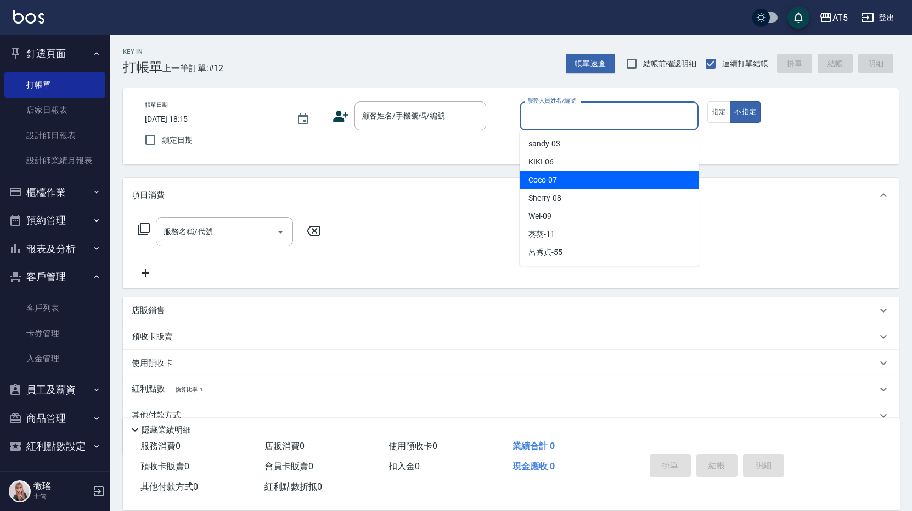
click at [564, 176] on div "Coco -07" at bounding box center [608, 180] width 179 height 18
type input "Coco-07"
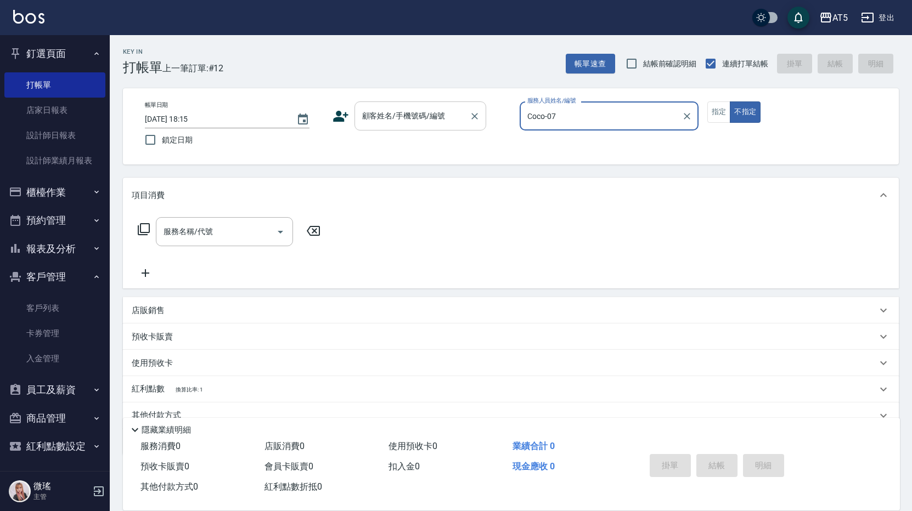
click at [439, 110] on input "顧客姓名/手機號碼/編號" at bounding box center [411, 115] width 105 height 19
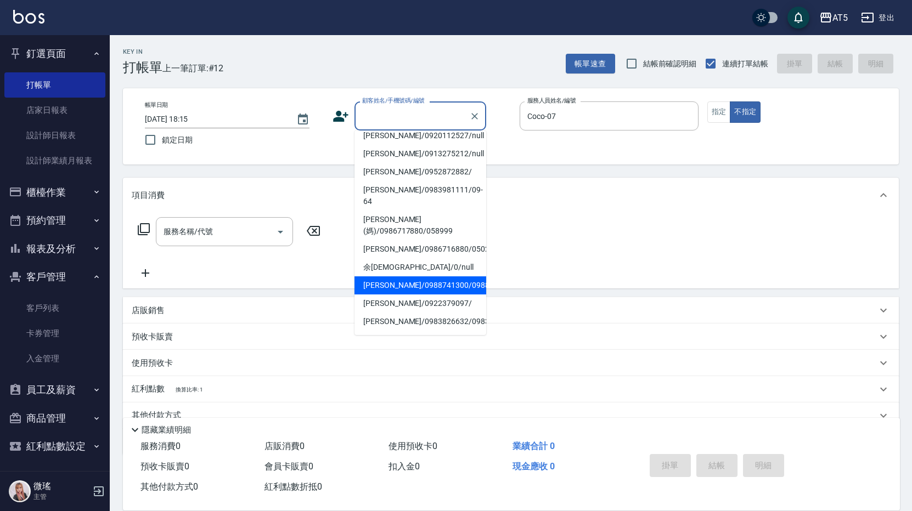
scroll to position [49, 0]
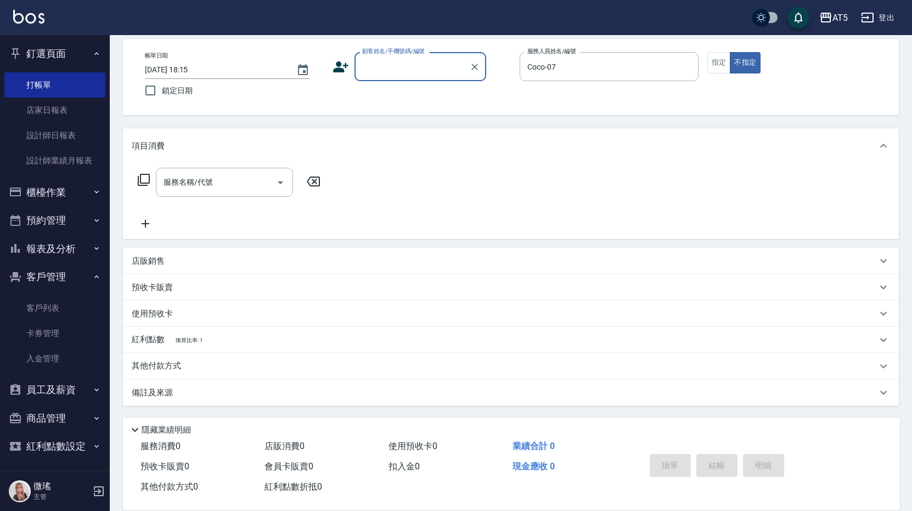
click at [374, 70] on input "顧客姓名/手機號碼/編號" at bounding box center [411, 66] width 105 height 19
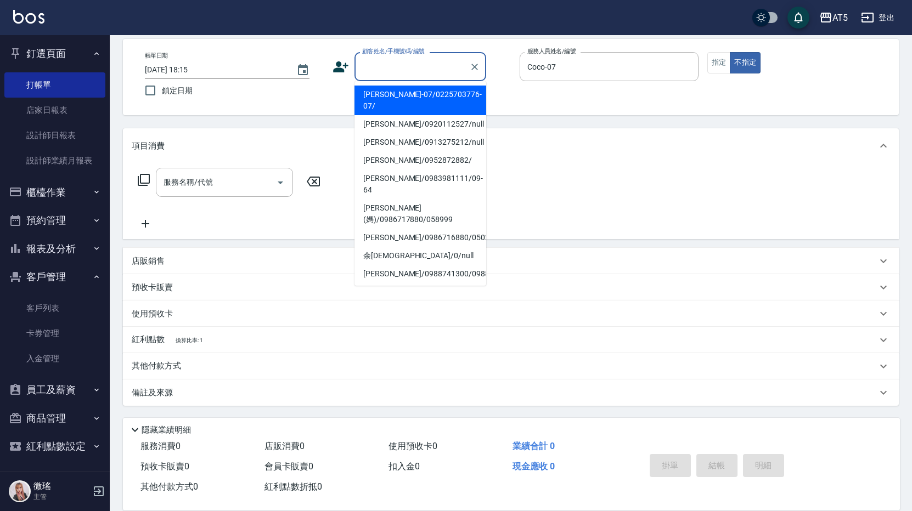
click at [374, 70] on input "顧客姓名/手機號碼/編號" at bounding box center [411, 66] width 105 height 19
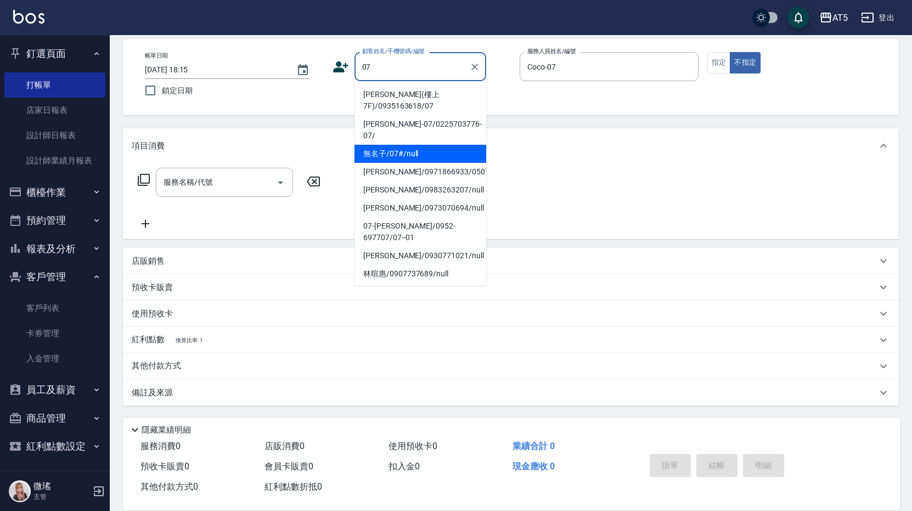
click at [380, 145] on li "無名子/07#/null" at bounding box center [420, 154] width 132 height 18
type input "無名子/07#/null"
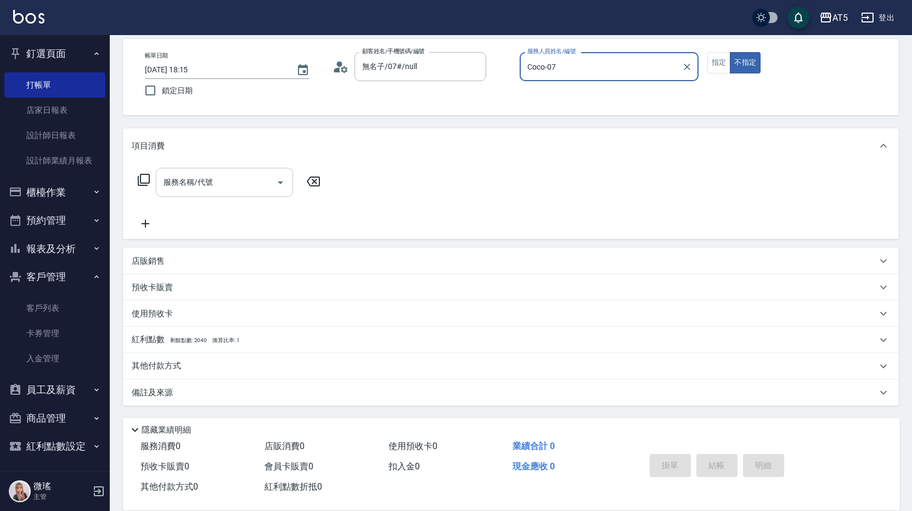
click at [181, 188] on input "服務名稱/代號" at bounding box center [216, 182] width 111 height 19
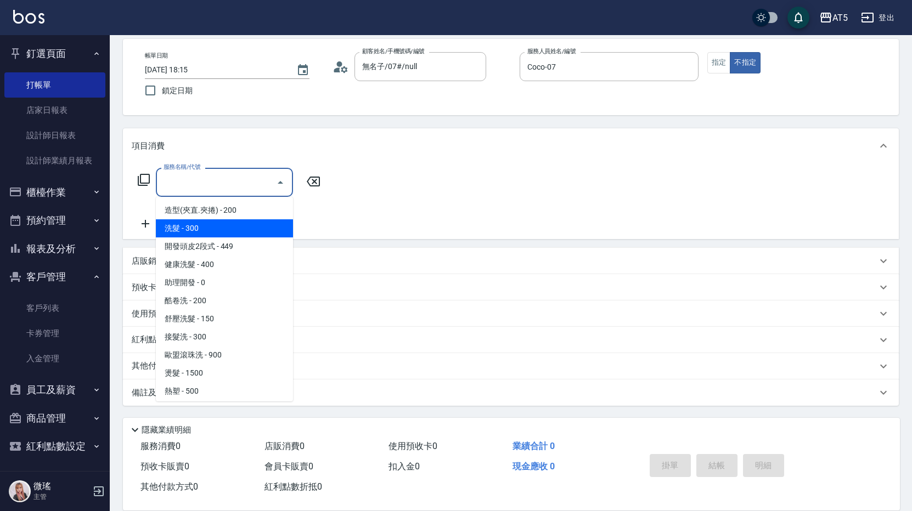
click at [204, 228] on span "洗髮 - 300" at bounding box center [224, 228] width 137 height 18
type input "洗髮(201)"
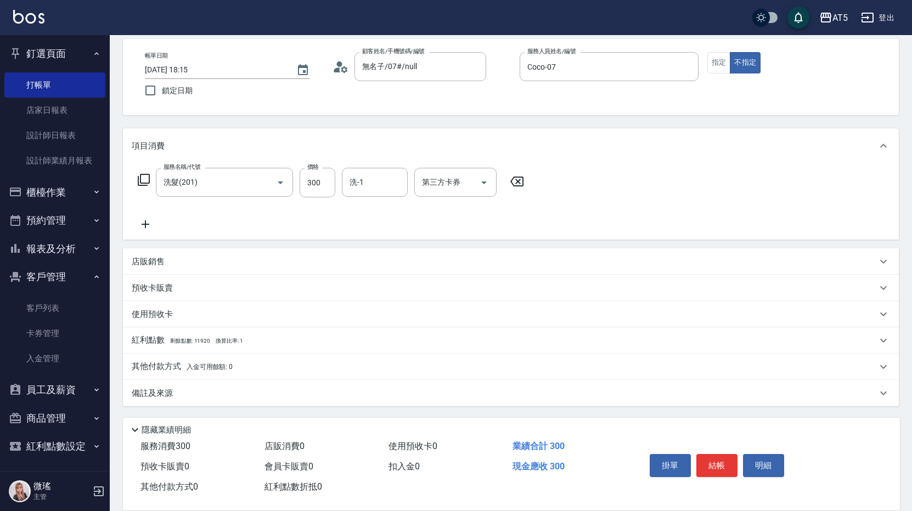
click at [150, 180] on icon at bounding box center [144, 180] width 12 height 12
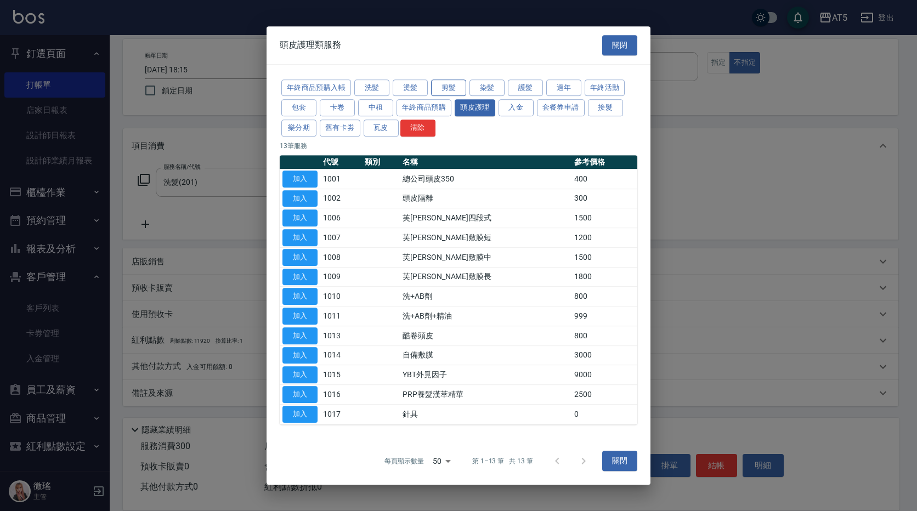
click at [444, 88] on button "剪髮" at bounding box center [448, 88] width 35 height 17
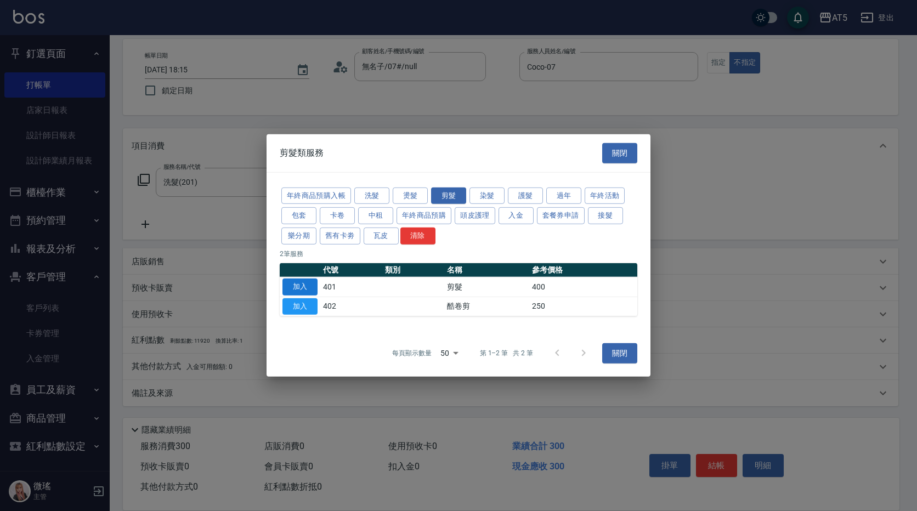
click at [287, 283] on button "加入" at bounding box center [300, 287] width 35 height 17
type input "70"
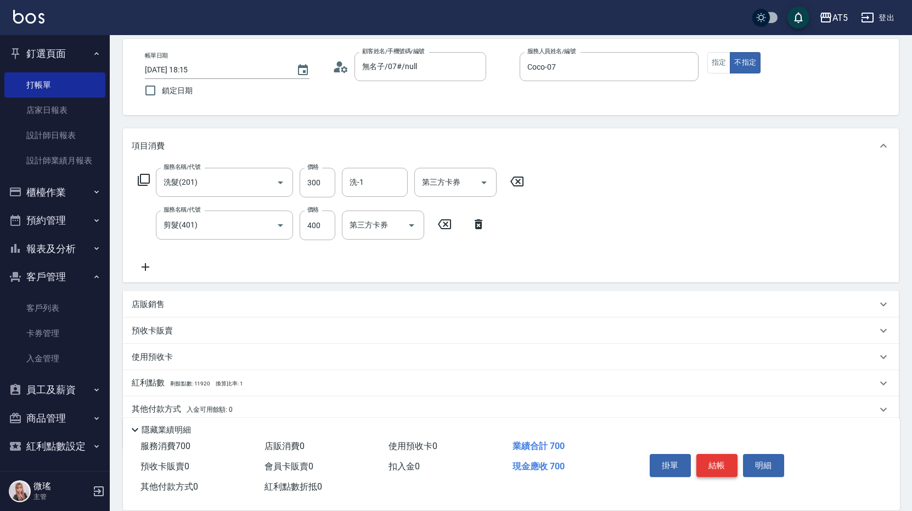
click at [710, 454] on button "結帳" at bounding box center [716, 465] width 41 height 23
type input "2025/09/21 18:16"
type input "0"
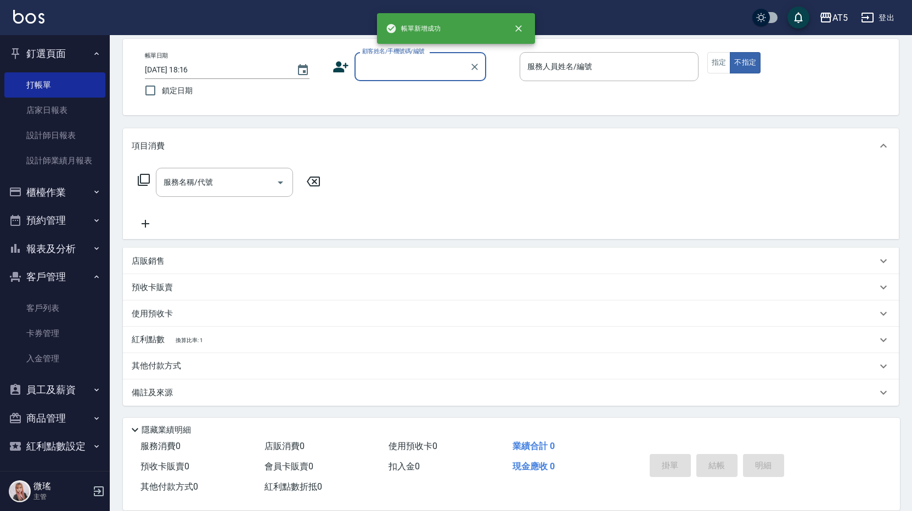
click at [42, 191] on button "櫃檯作業" at bounding box center [54, 192] width 101 height 29
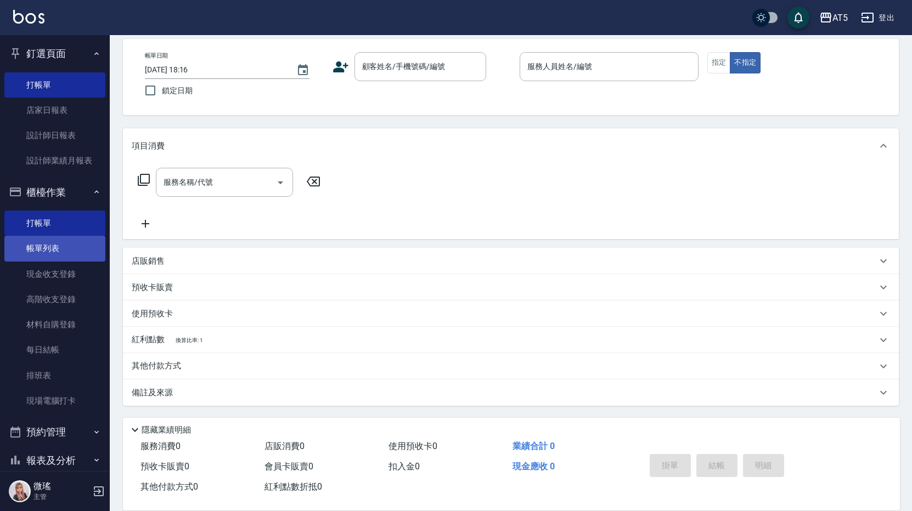
click at [65, 254] on link "帳單列表" at bounding box center [54, 248] width 101 height 25
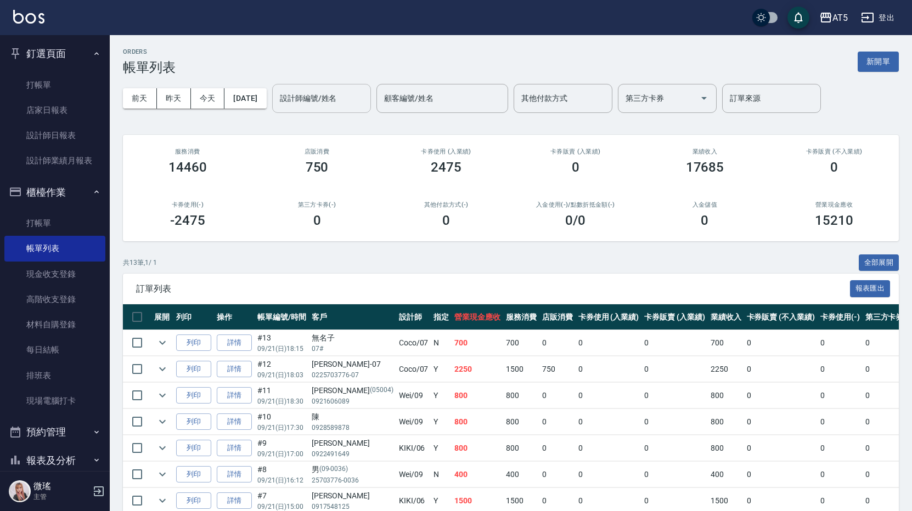
click at [335, 99] on div "設計師編號/姓名 設計師編號/姓名" at bounding box center [321, 98] width 99 height 29
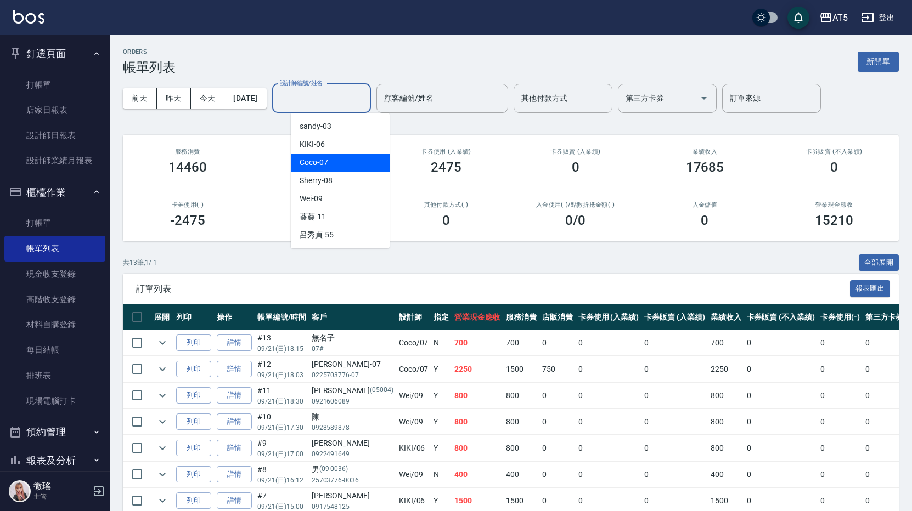
click at [336, 164] on div "Coco -07" at bounding box center [340, 163] width 99 height 18
type input "Coco-07"
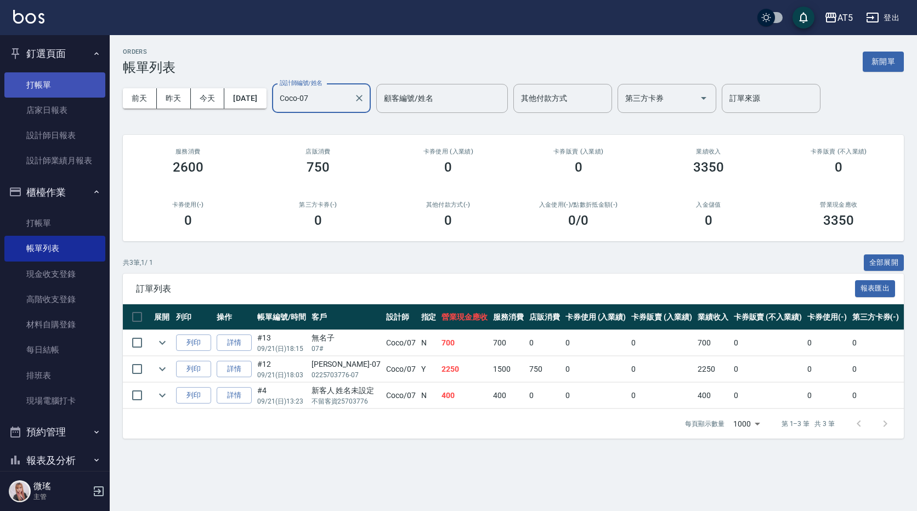
click at [52, 86] on link "打帳單" at bounding box center [54, 84] width 101 height 25
